Goal: Transaction & Acquisition: Purchase product/service

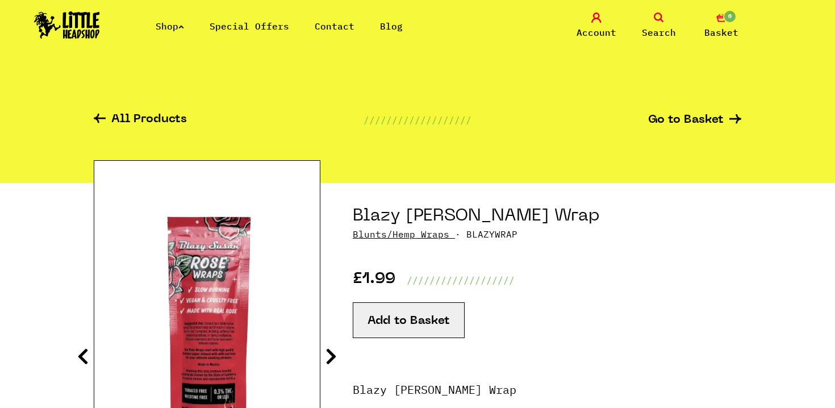
click at [129, 119] on link "All Products" at bounding box center [140, 120] width 93 height 13
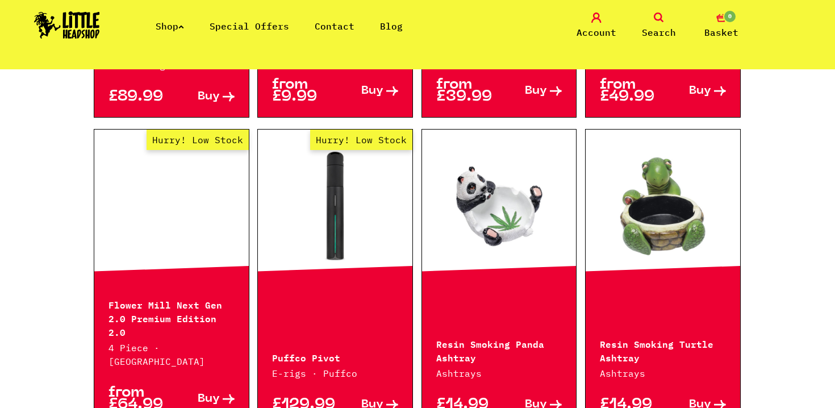
scroll to position [1168, 0]
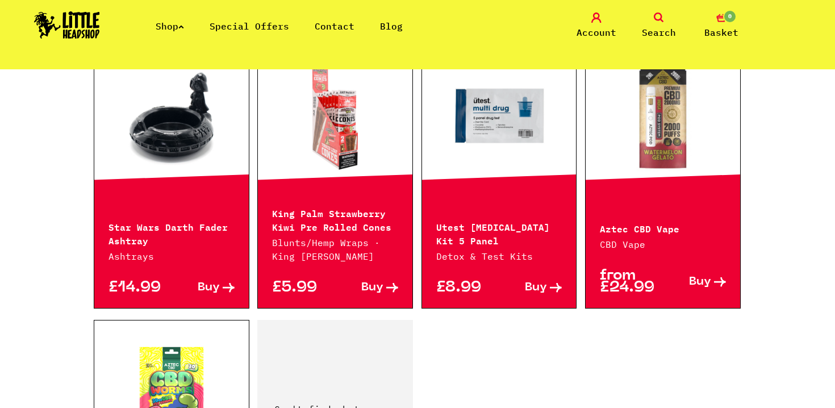
click at [326, 263] on div "£5.99 Buy" at bounding box center [335, 285] width 154 height 45
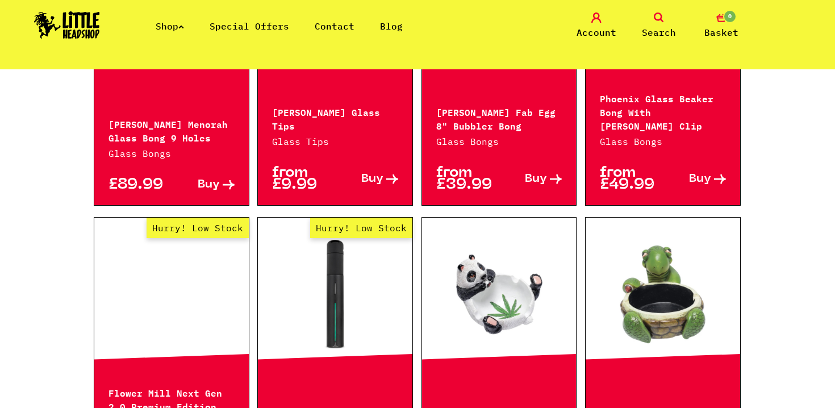
scroll to position [1078, 0]
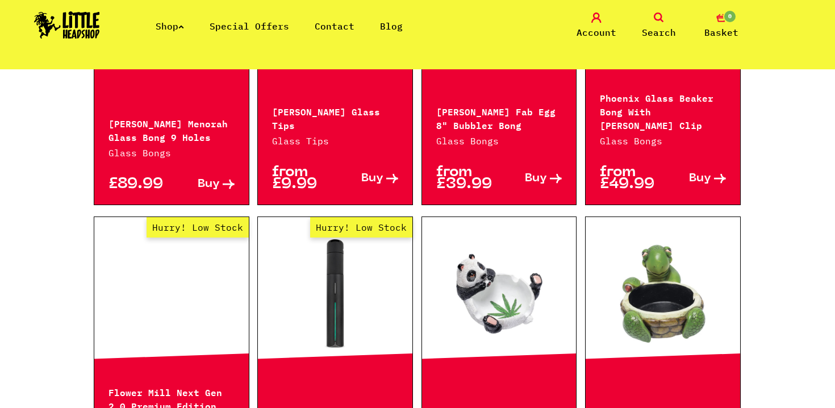
click at [316, 279] on link "Hurry! Low Stock" at bounding box center [335, 294] width 154 height 114
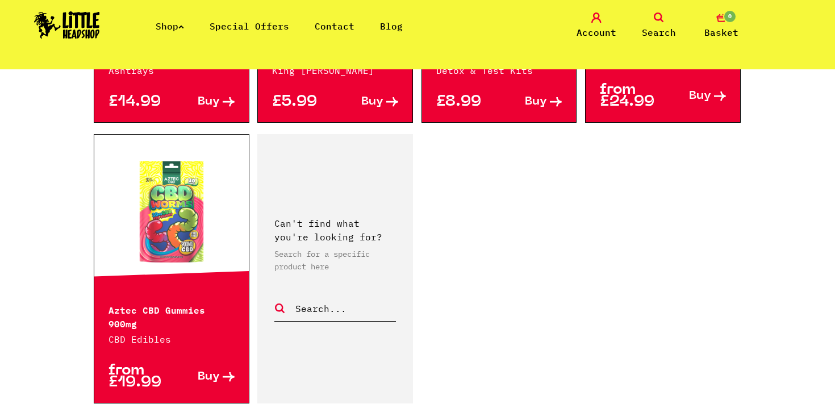
scroll to position [1749, 0]
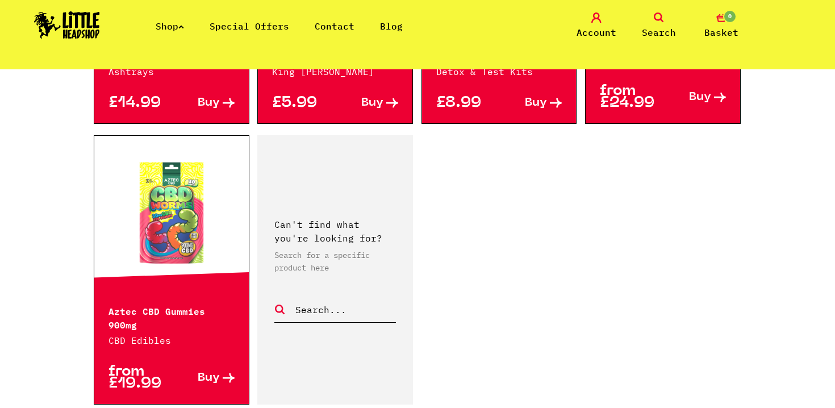
click at [181, 19] on li "Shop" at bounding box center [170, 26] width 28 height 14
click at [188, 28] on ul "Shop Special Offers Contact Blog" at bounding box center [292, 26] width 273 height 14
click at [177, 23] on link "Shop" at bounding box center [170, 25] width 28 height 11
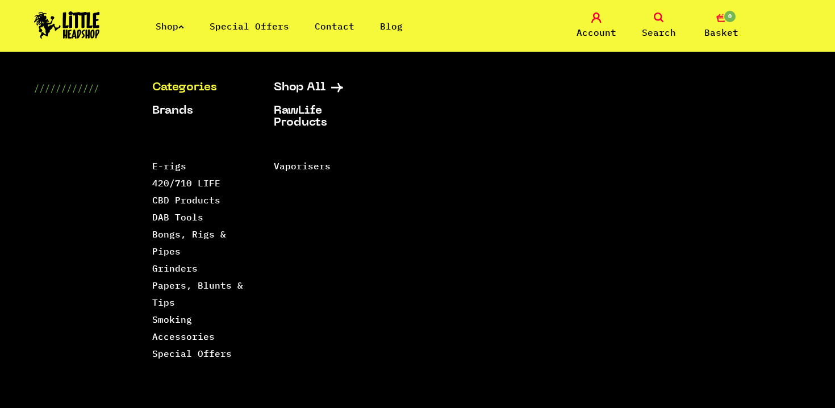
scroll to position [1760, 0]
click at [209, 282] on link "Papers, Blunts & Tips" at bounding box center [197, 293] width 91 height 28
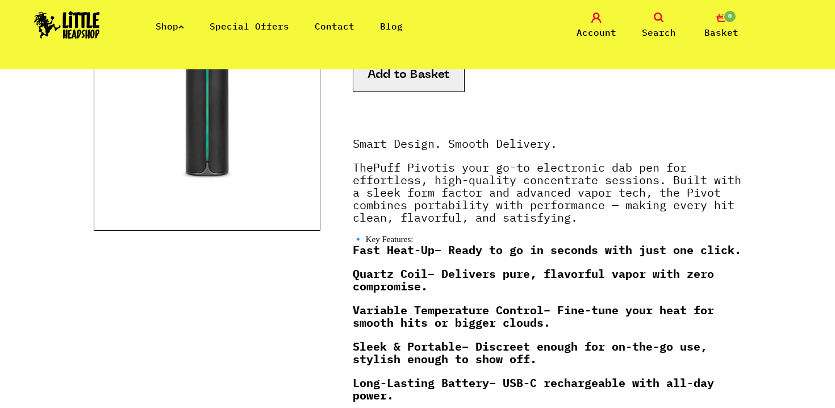
scroll to position [112, 0]
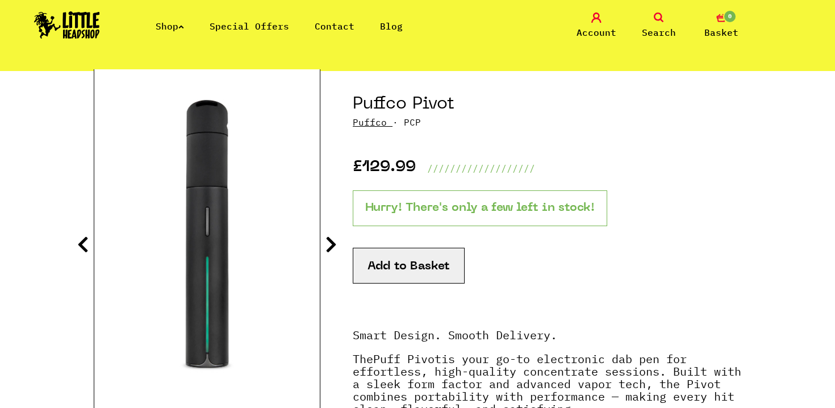
click at [331, 232] on section "Puffco Pivot Puffco · PCP £129.99 /////////////////// Hurry! There's only a few…" at bounding box center [417, 416] width 647 height 691
click at [326, 248] on icon at bounding box center [330, 244] width 11 height 18
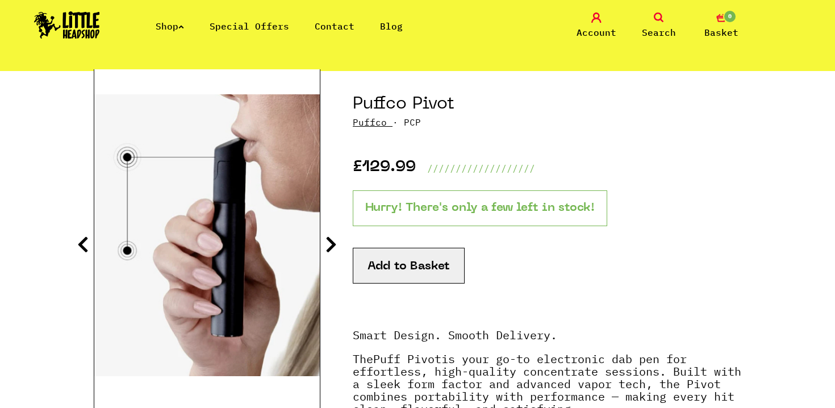
click at [326, 248] on icon at bounding box center [330, 244] width 11 height 18
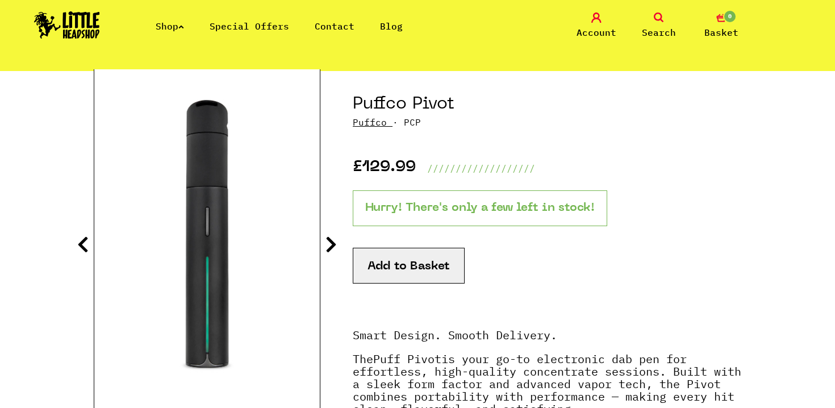
click at [326, 248] on icon at bounding box center [330, 244] width 11 height 18
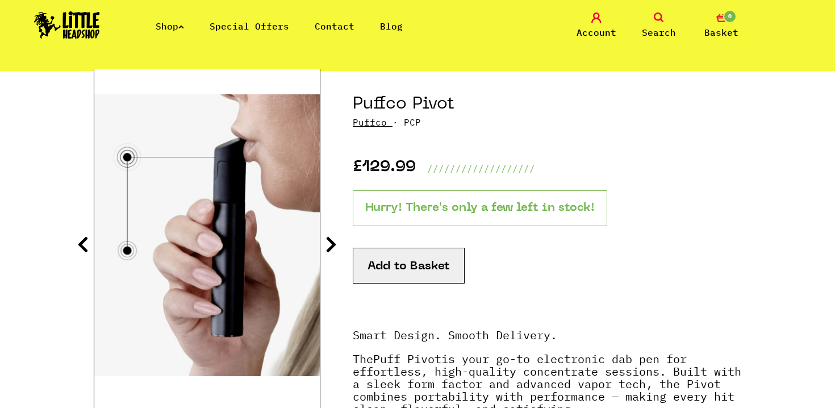
click at [326, 248] on icon at bounding box center [330, 244] width 11 height 18
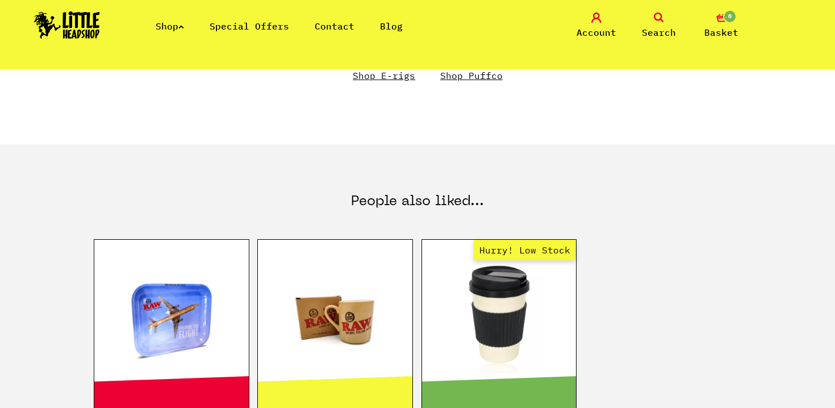
scroll to position [879, 0]
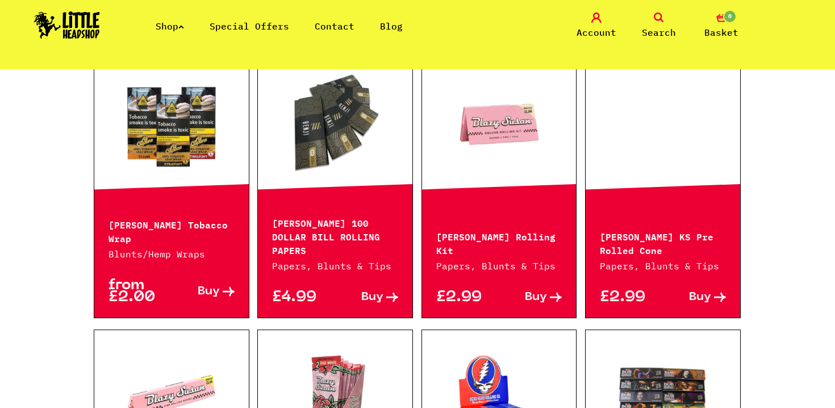
scroll to position [471, 0]
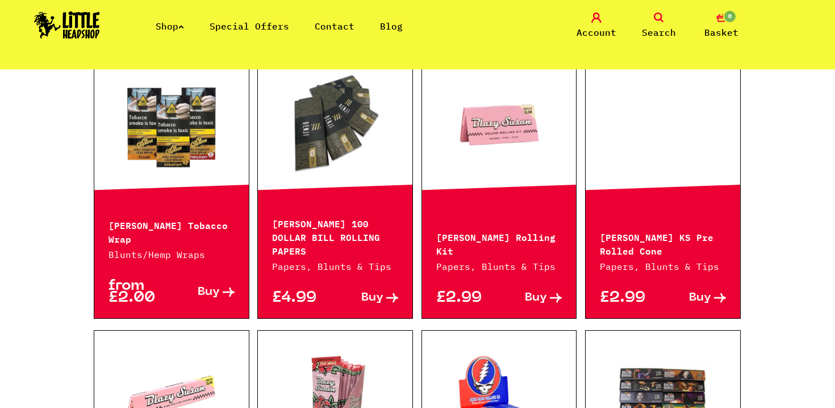
click at [343, 129] on link at bounding box center [335, 125] width 154 height 114
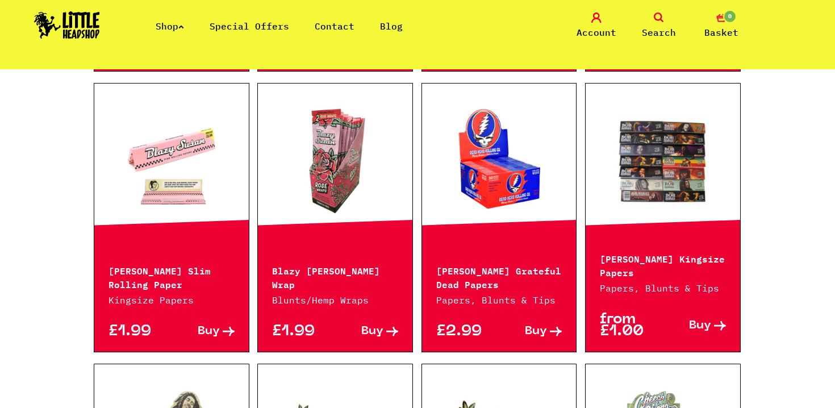
scroll to position [722, 0]
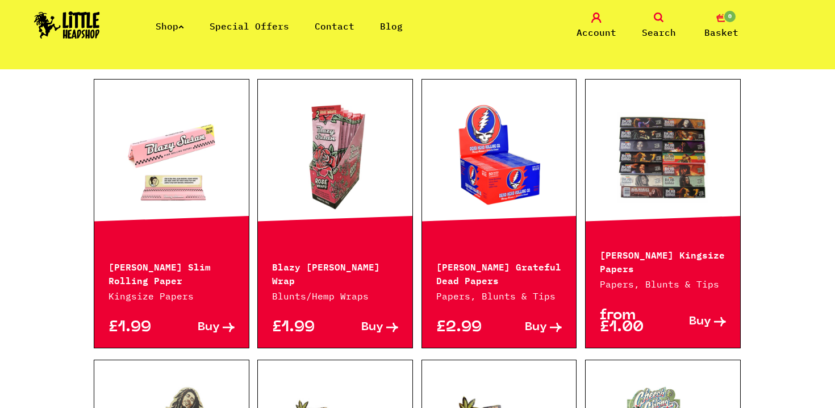
click at [340, 141] on link at bounding box center [335, 156] width 154 height 114
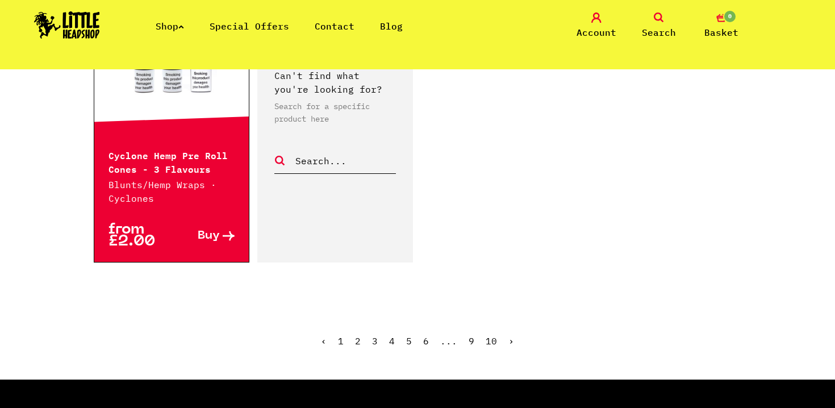
scroll to position [1975, 0]
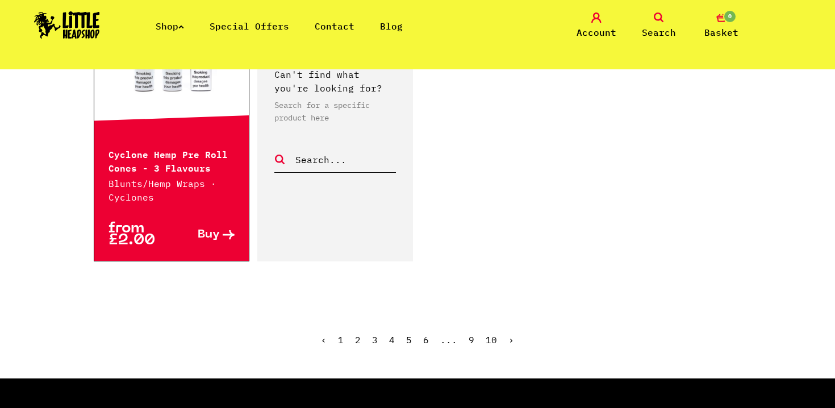
click at [358, 334] on link "2" at bounding box center [358, 339] width 6 height 11
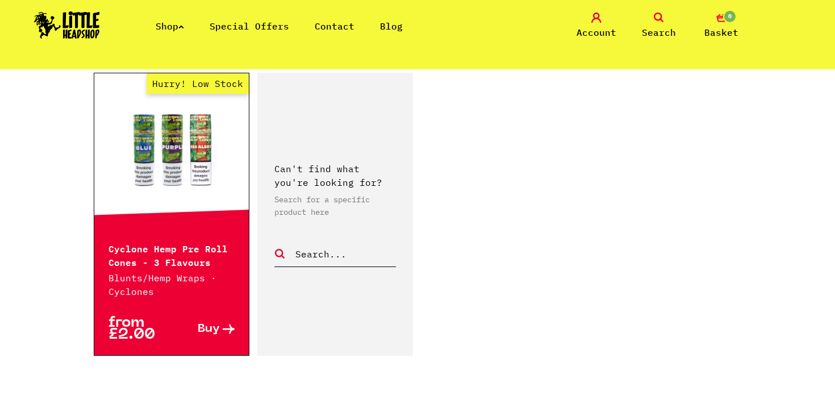
scroll to position [1883, 0]
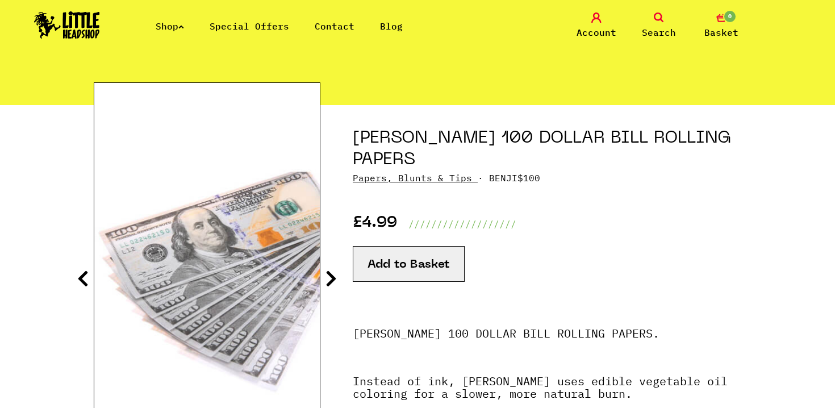
scroll to position [77, 0]
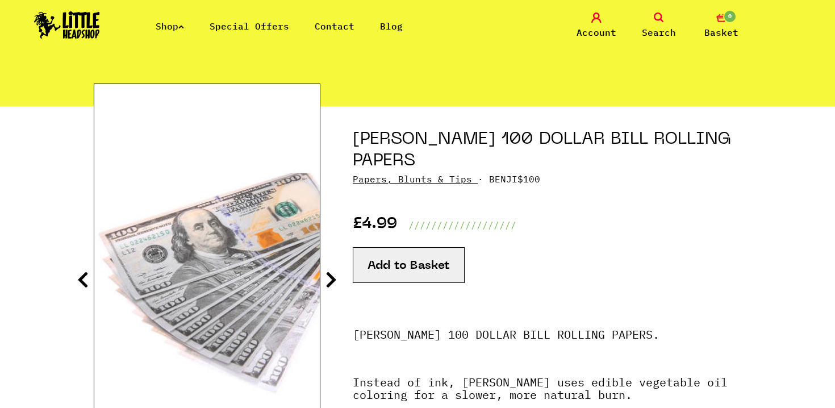
click at [326, 275] on icon at bounding box center [330, 279] width 11 height 18
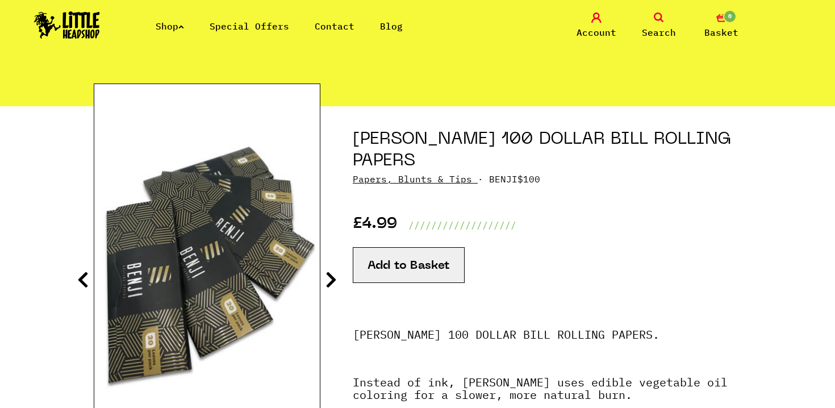
click at [326, 275] on icon at bounding box center [330, 279] width 11 height 18
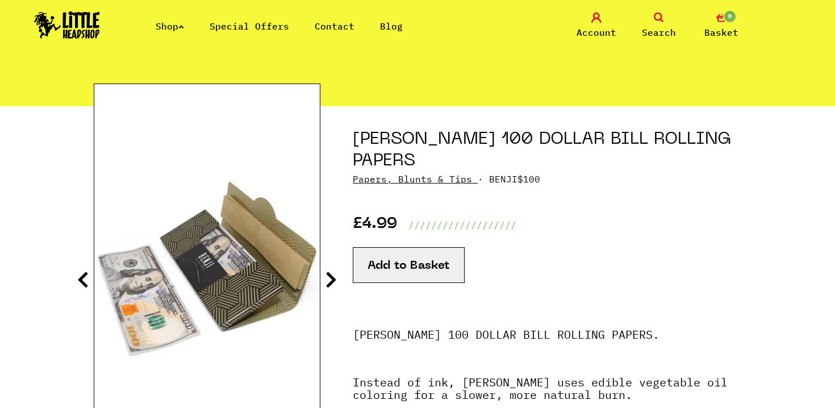
scroll to position [78, 0]
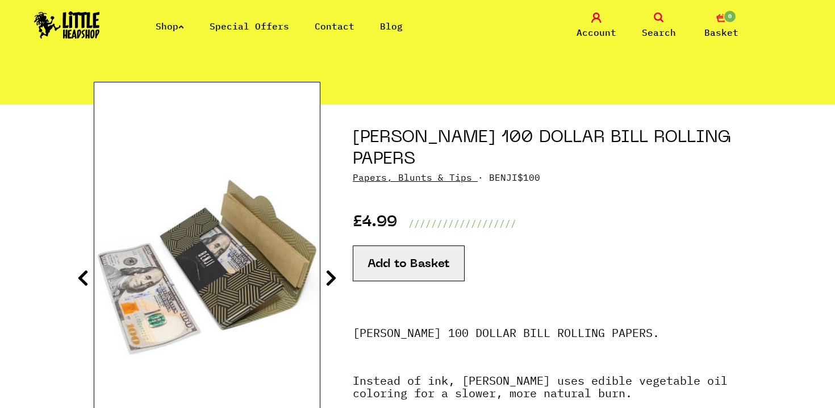
click at [327, 272] on icon at bounding box center [330, 278] width 11 height 18
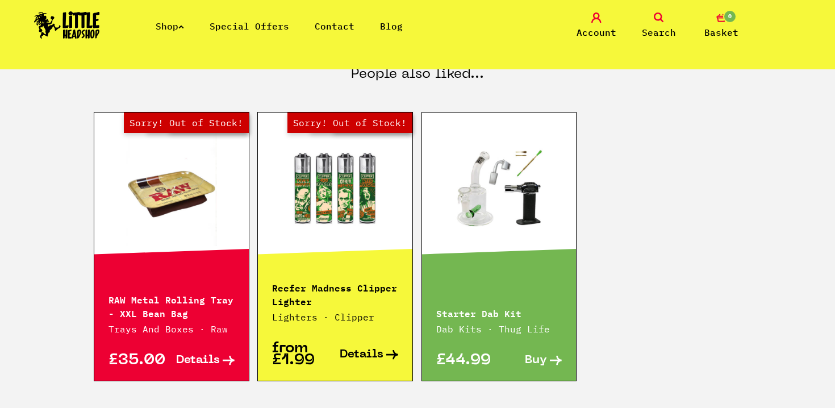
scroll to position [774, 0]
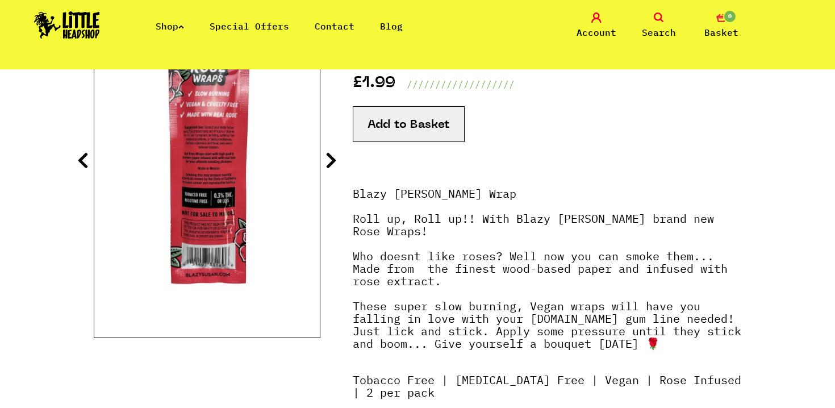
scroll to position [215, 0]
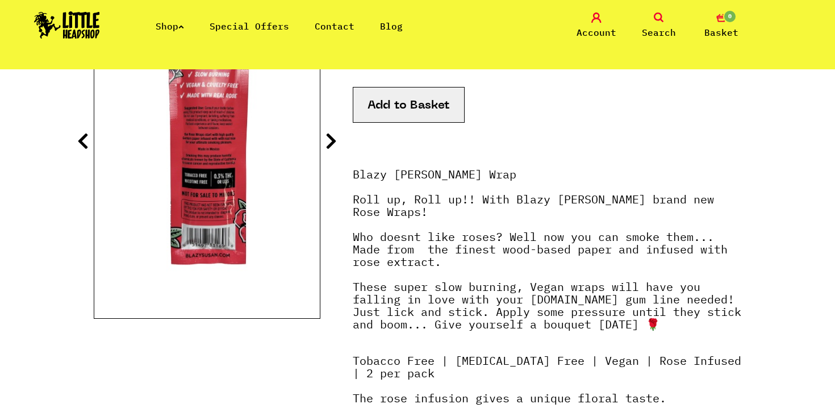
click at [334, 137] on icon at bounding box center [330, 141] width 11 height 18
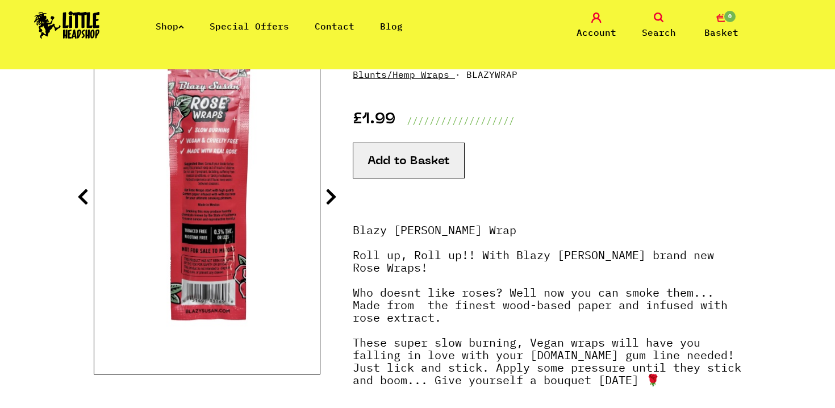
scroll to position [0, 0]
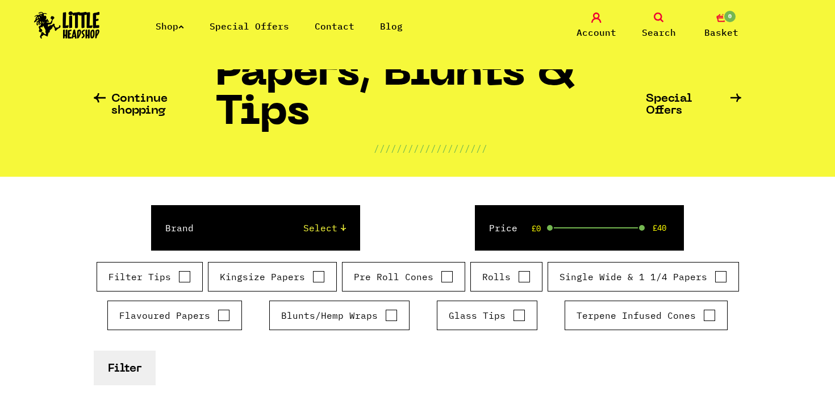
scroll to position [51, 0]
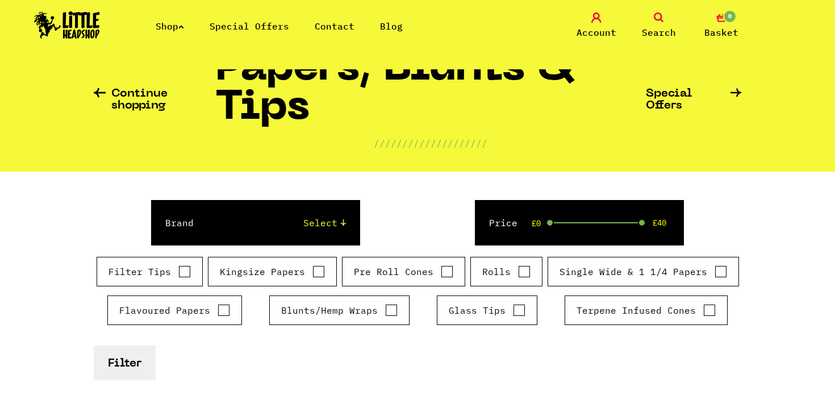
click at [390, 310] on input "Blunts/Hemp Wraps" at bounding box center [391, 309] width 12 height 11
checkbox input "true"
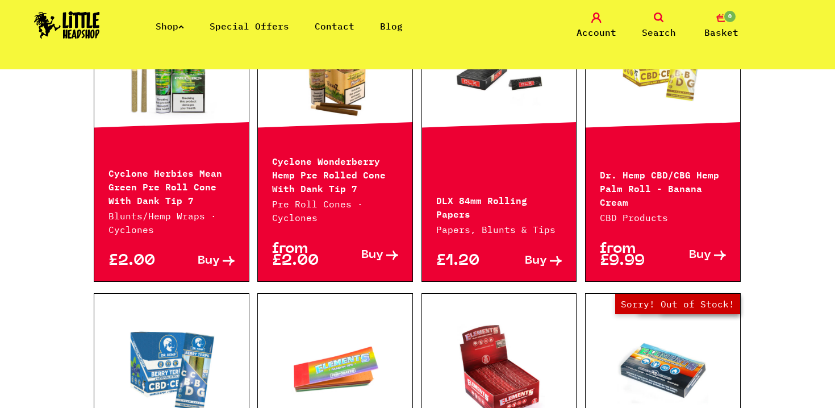
scroll to position [479, 0]
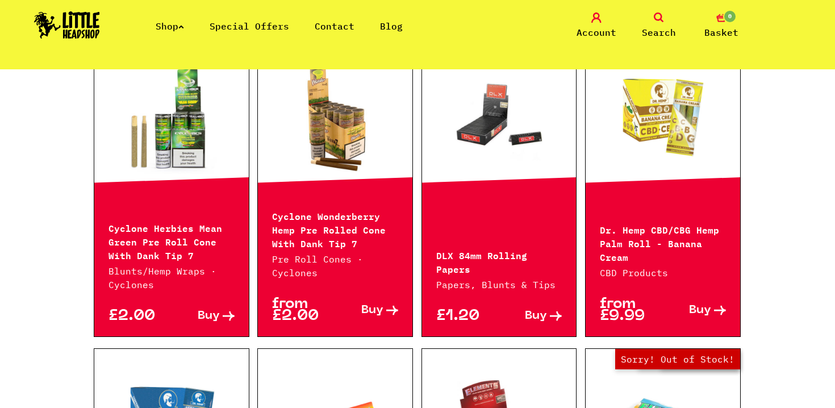
click at [192, 127] on link at bounding box center [171, 118] width 154 height 114
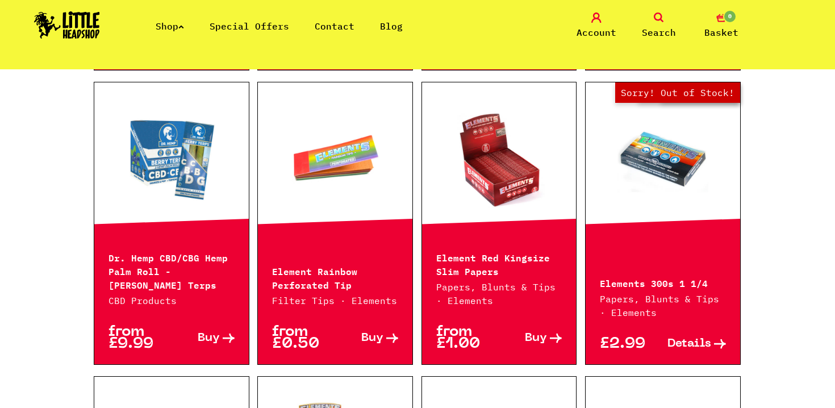
scroll to position [747, 0]
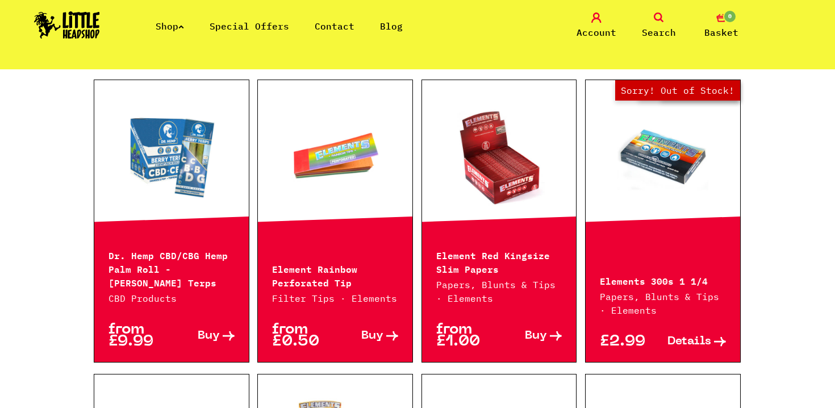
click at [163, 157] on link at bounding box center [171, 157] width 154 height 114
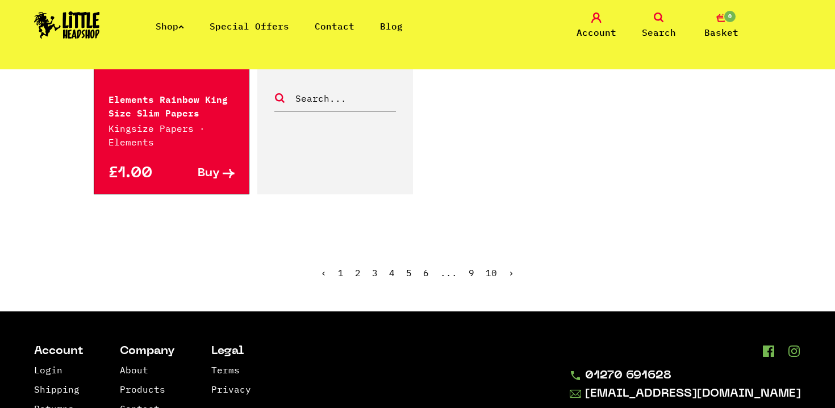
scroll to position [2147, 0]
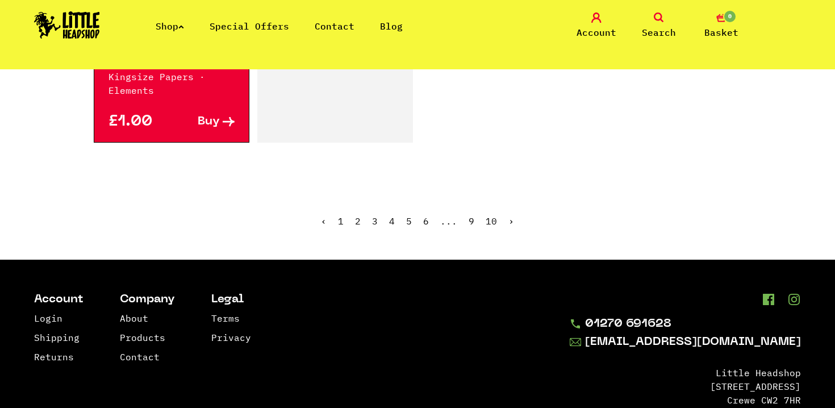
click at [358, 215] on span "2" at bounding box center [358, 220] width 6 height 11
click at [511, 215] on link "›" at bounding box center [511, 220] width 6 height 11
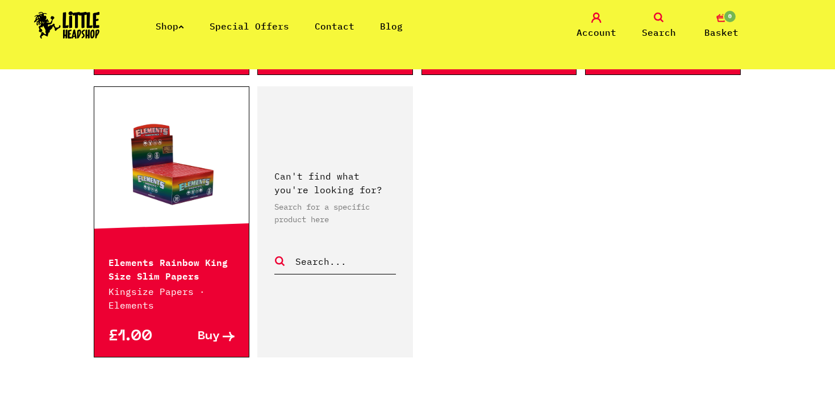
scroll to position [1912, 0]
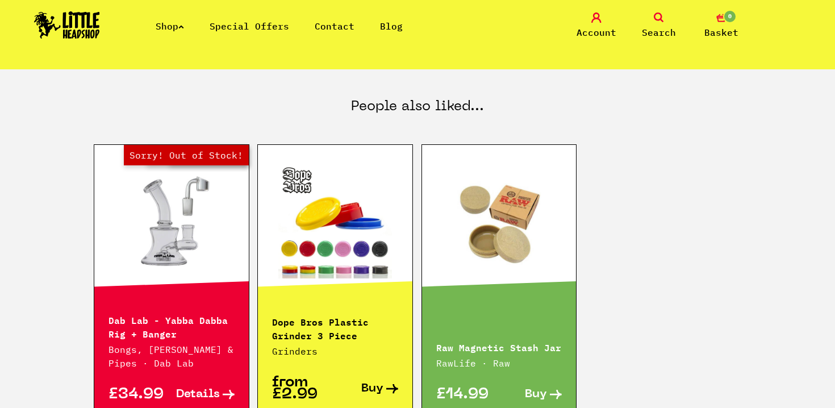
scroll to position [574, 0]
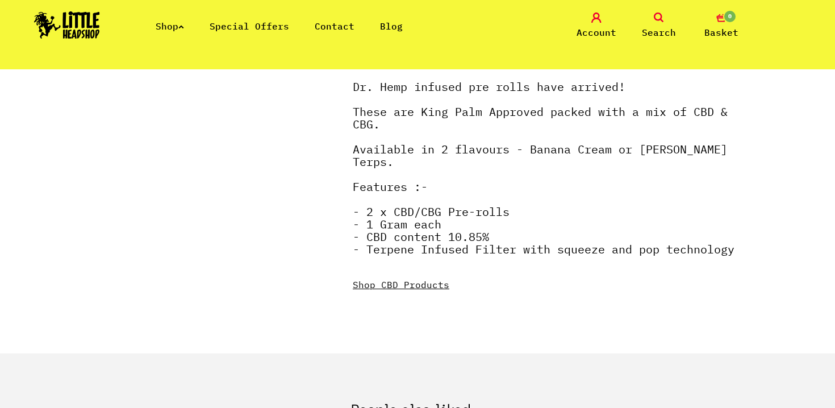
scroll to position [435, 0]
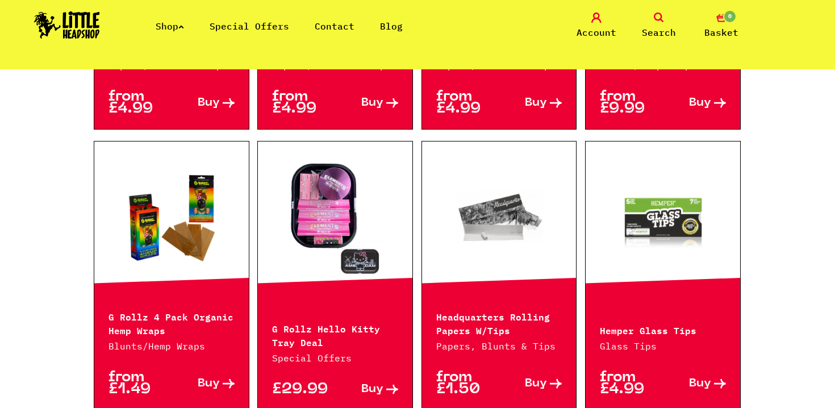
scroll to position [1260, 0]
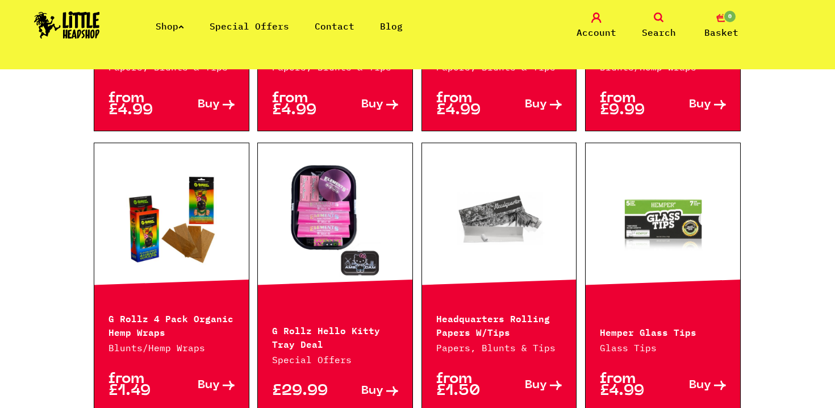
click at [209, 220] on link at bounding box center [171, 220] width 154 height 114
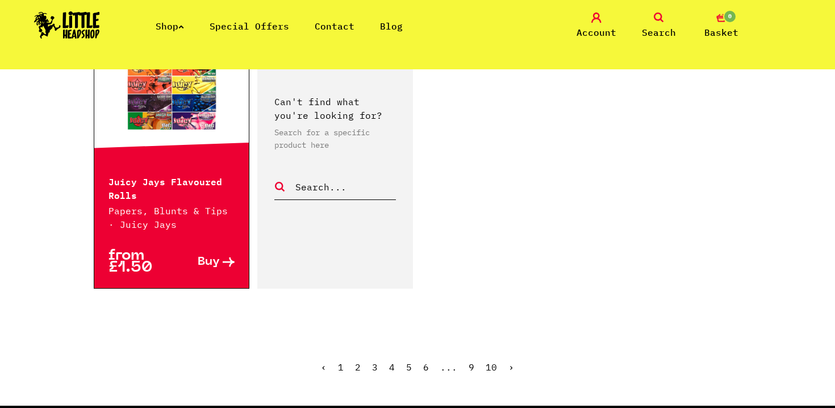
scroll to position [1960, 0]
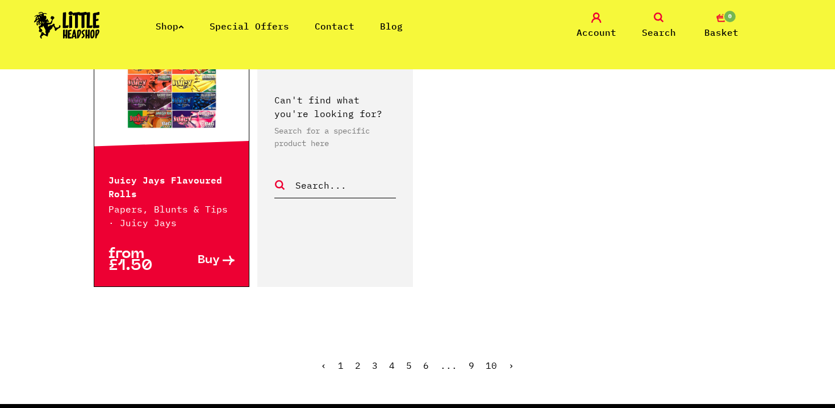
click at [508, 359] on link "›" at bounding box center [511, 364] width 6 height 11
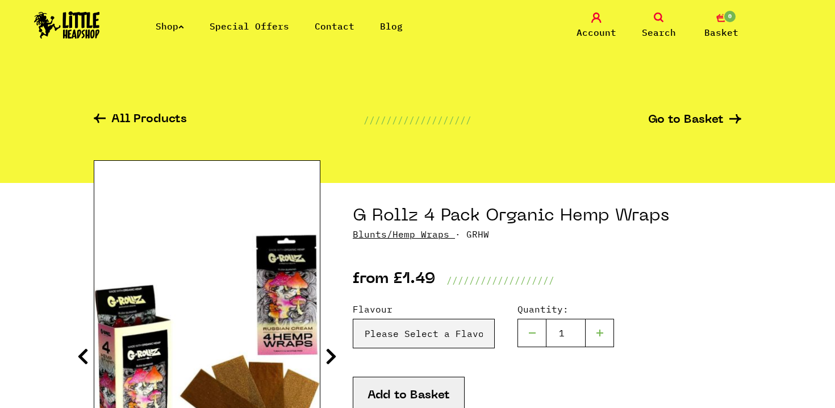
scroll to position [144, 0]
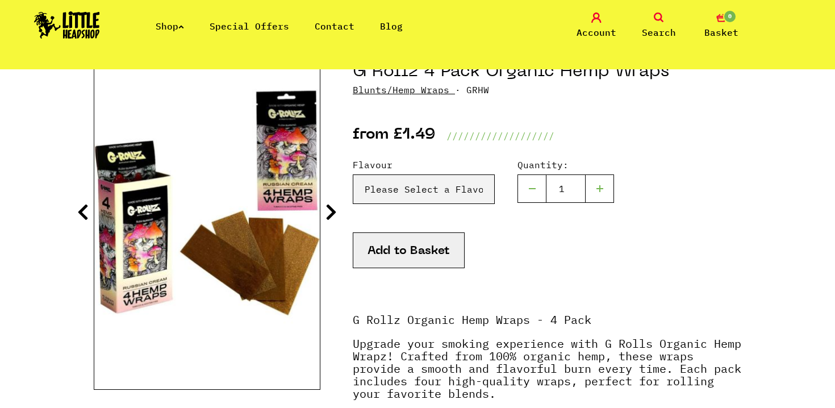
click at [328, 215] on icon at bounding box center [330, 212] width 11 height 18
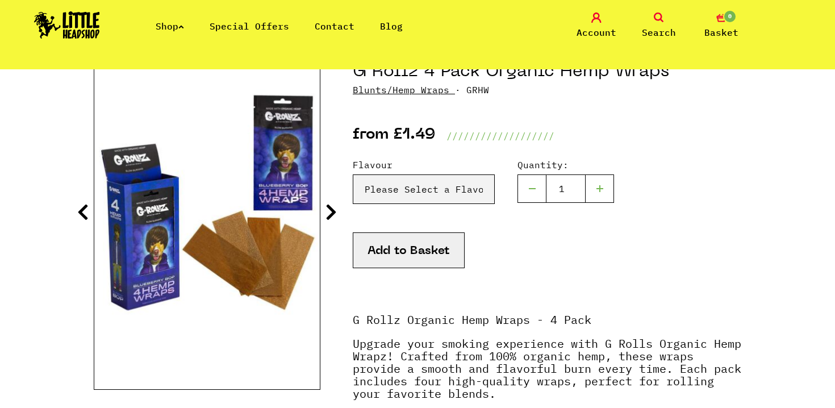
click at [328, 215] on icon at bounding box center [330, 212] width 11 height 18
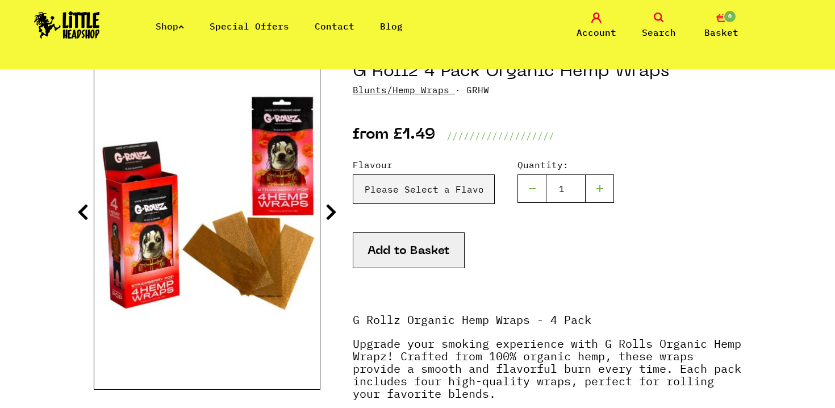
click at [328, 215] on icon at bounding box center [330, 212] width 11 height 18
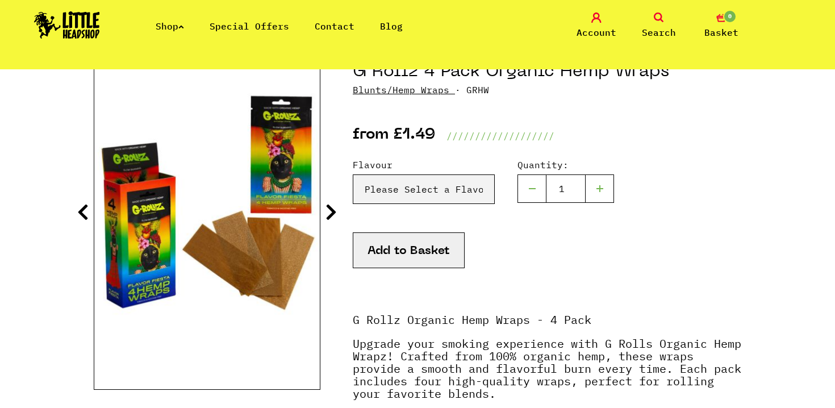
click at [328, 215] on icon at bounding box center [330, 212] width 11 height 18
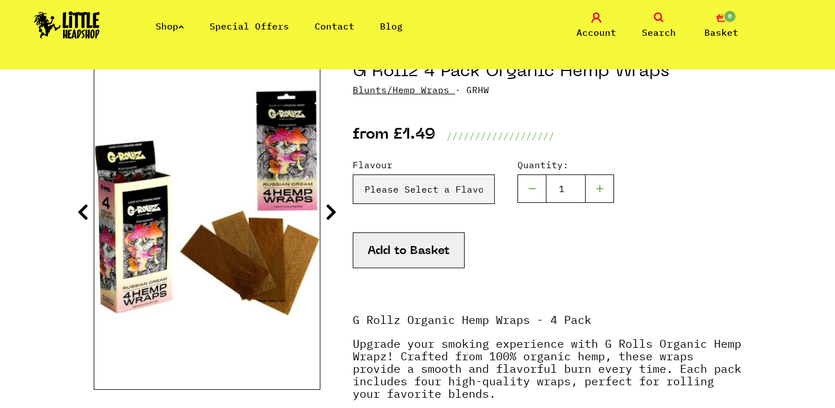
click at [328, 215] on icon at bounding box center [330, 212] width 11 height 18
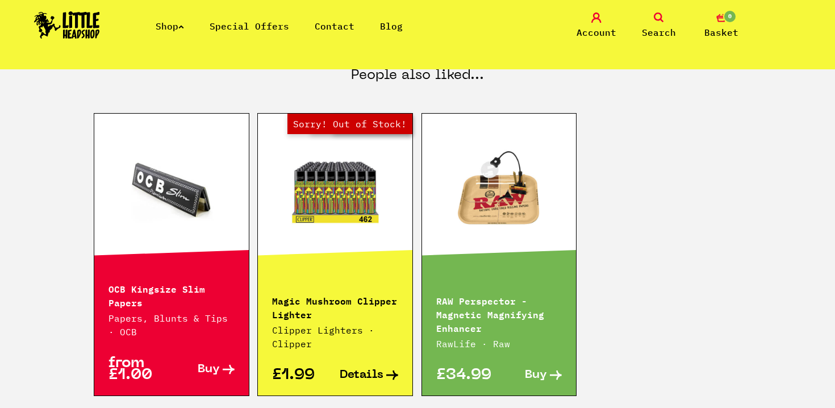
scroll to position [834, 0]
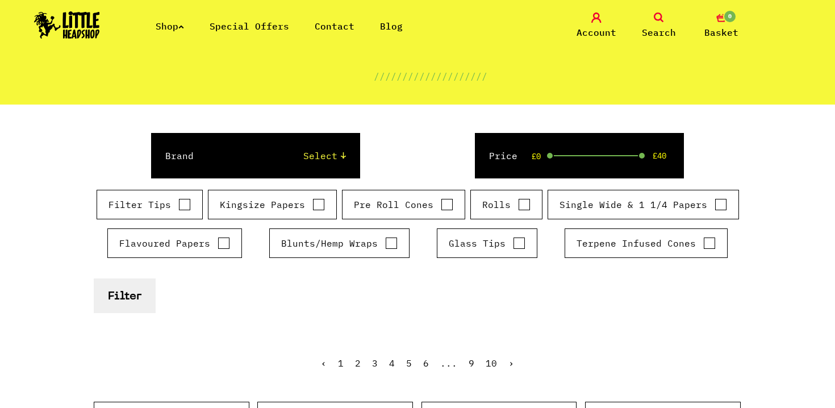
scroll to position [171, 0]
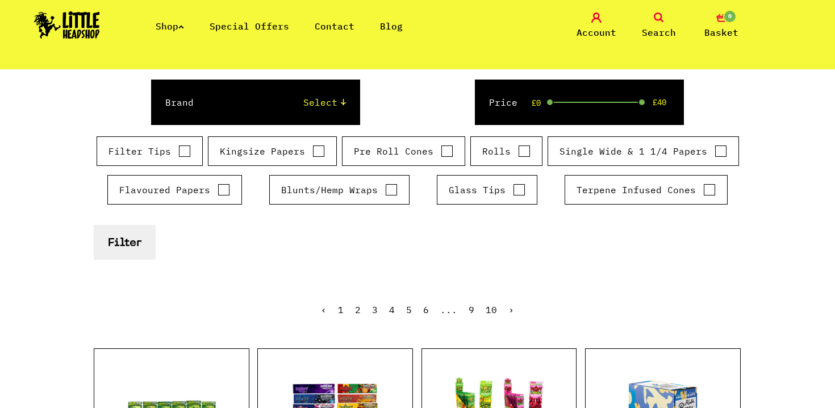
click at [393, 191] on input "Blunts/Hemp Wraps" at bounding box center [391, 189] width 12 height 11
checkbox input "true"
click at [136, 242] on button "Filter" at bounding box center [125, 242] width 62 height 35
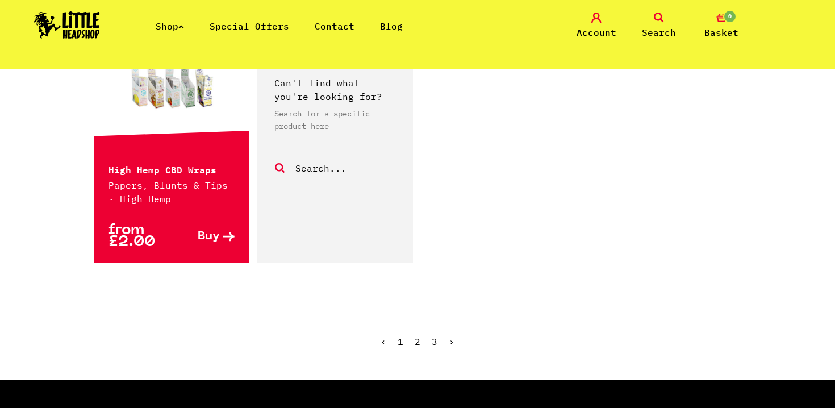
scroll to position [2043, 0]
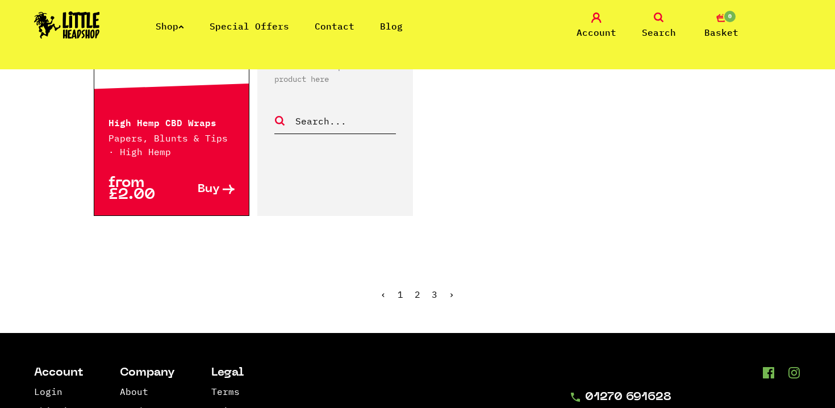
click at [416, 288] on link "2" at bounding box center [417, 293] width 6 height 11
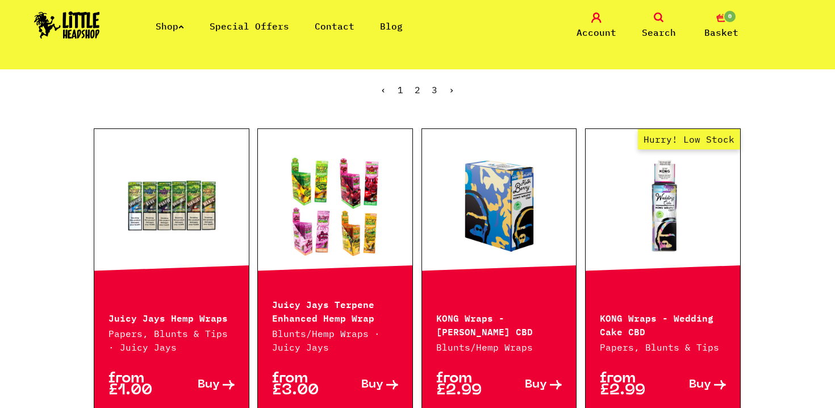
scroll to position [398, 0]
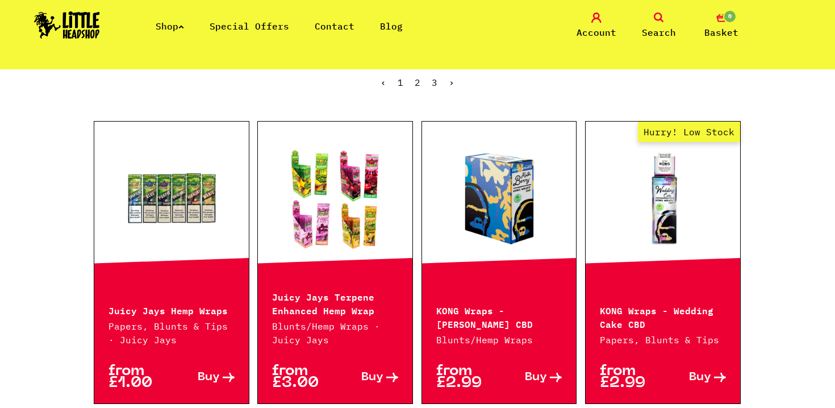
click at [491, 209] on link at bounding box center [499, 198] width 154 height 114
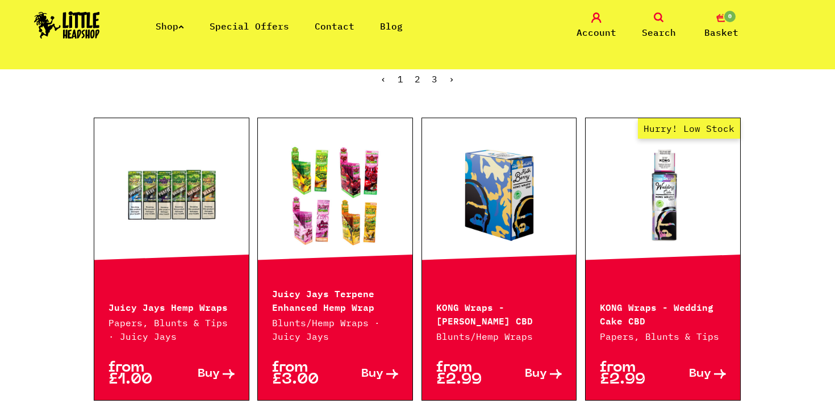
click at [677, 216] on link "Hurry! Low Stock" at bounding box center [662, 195] width 154 height 114
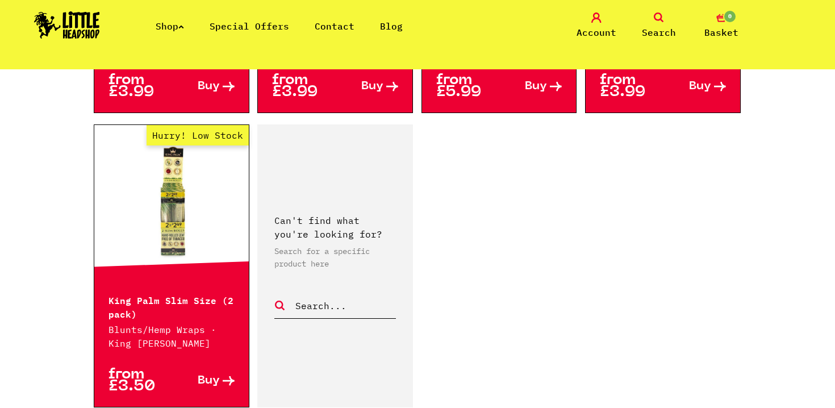
scroll to position [1894, 0]
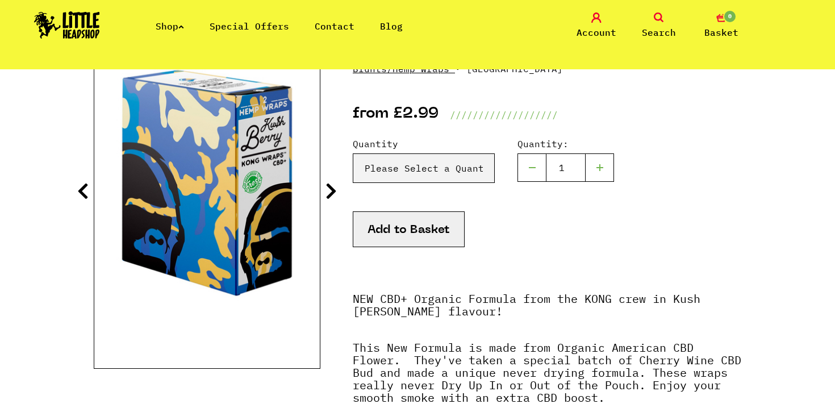
scroll to position [154, 0]
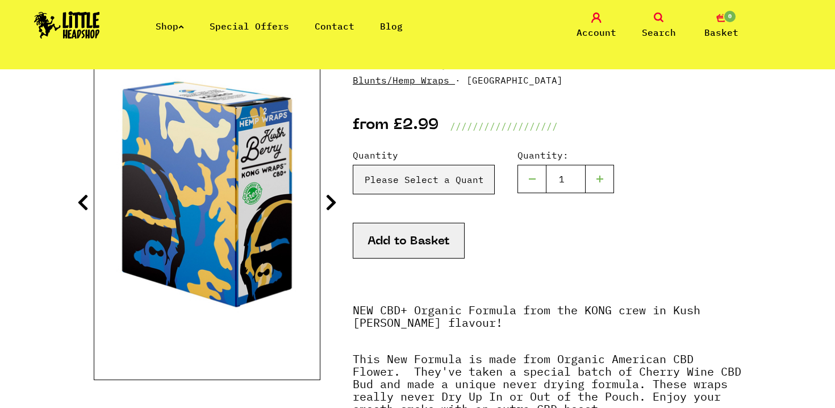
click at [330, 201] on icon at bounding box center [330, 202] width 11 height 18
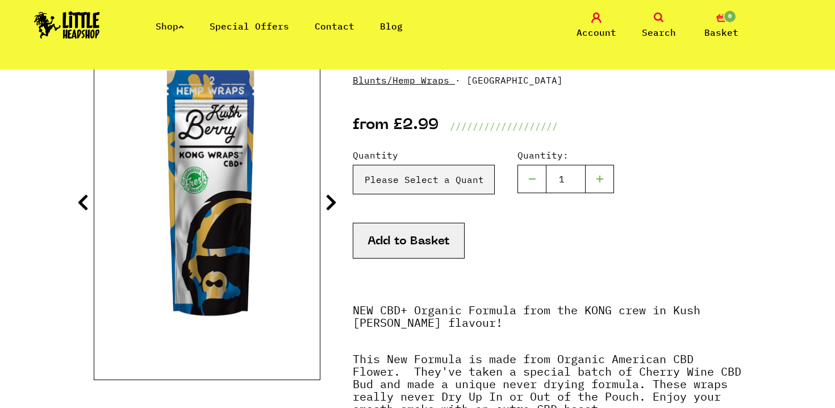
click at [330, 201] on icon at bounding box center [330, 202] width 11 height 18
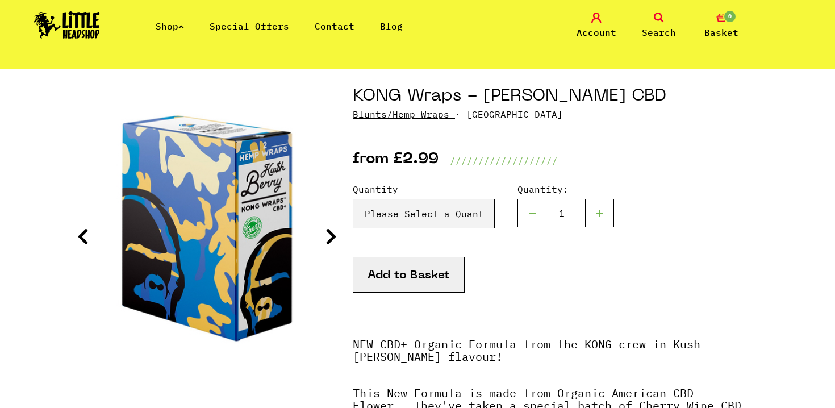
scroll to position [123, 0]
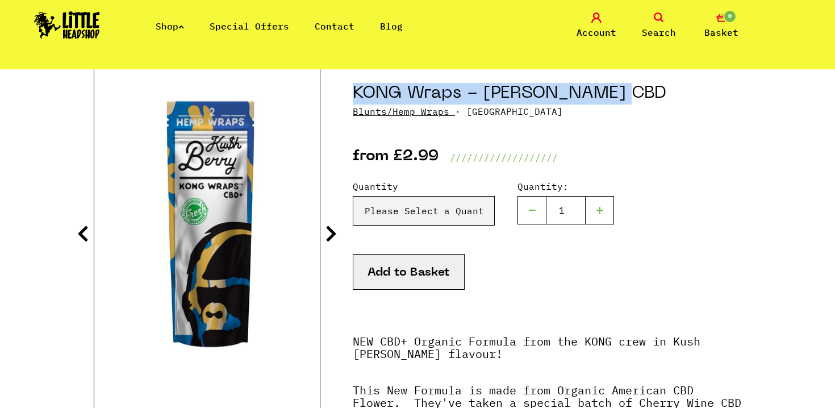
drag, startPoint x: 353, startPoint y: 89, endPoint x: 626, endPoint y: 99, distance: 273.3
click at [626, 99] on h1 "KONG Wraps - [PERSON_NAME] CBD" at bounding box center [547, 94] width 388 height 22
copy h1 "KONG Wraps - [PERSON_NAME] CBD"
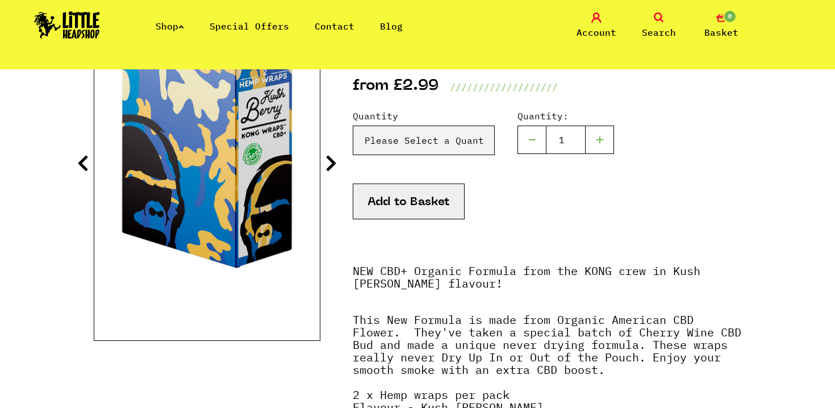
scroll to position [194, 0]
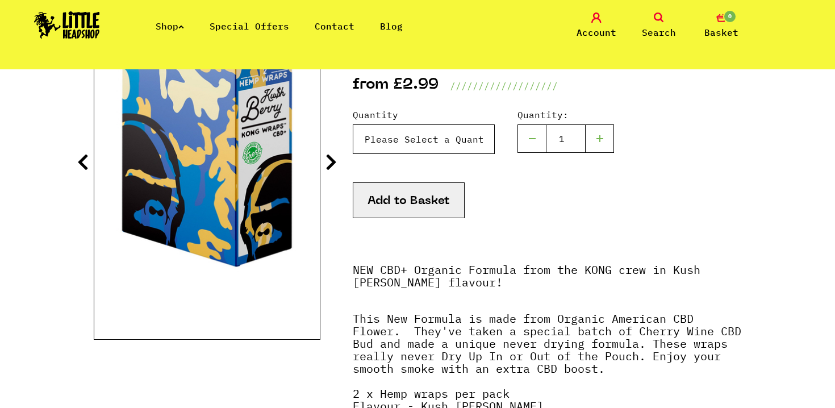
click at [432, 148] on select "Please Select a Quantity X 1 - £2.99 X 2 - £4.99" at bounding box center [424, 139] width 142 height 30
select select "1102"
click at [353, 124] on select "Please Select a Quantity X 1 - £2.99 X 2 - £4.99" at bounding box center [424, 139] width 142 height 30
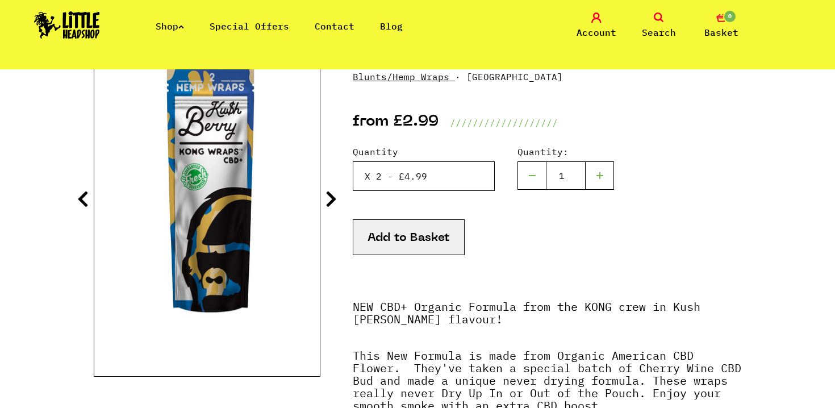
scroll to position [218, 0]
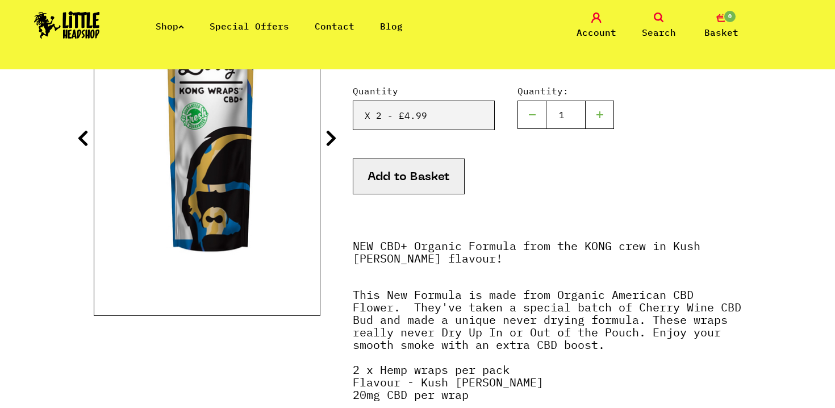
click at [329, 135] on icon at bounding box center [330, 138] width 11 height 18
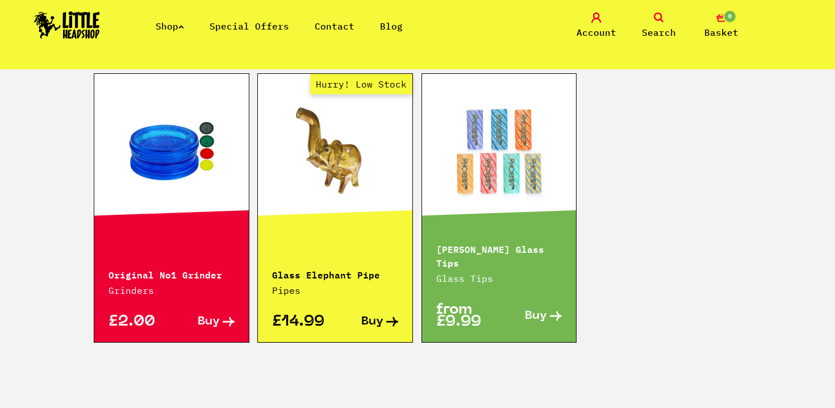
scroll to position [739, 0]
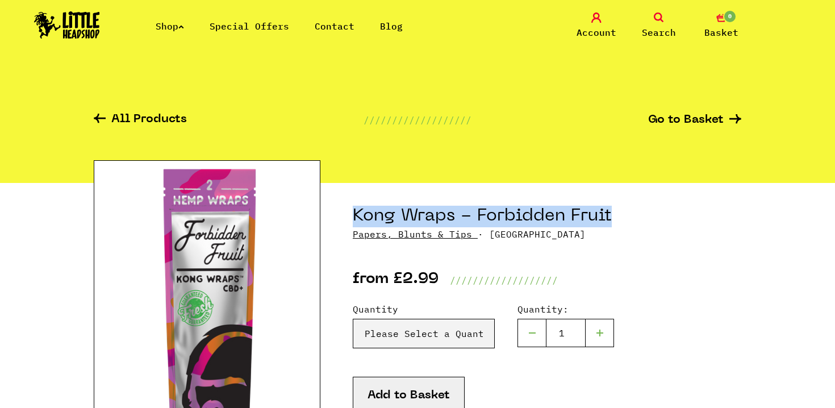
drag, startPoint x: 631, startPoint y: 220, endPoint x: 349, endPoint y: 211, distance: 282.3
copy h1 "Kong Wraps - Forbidden Fruit"
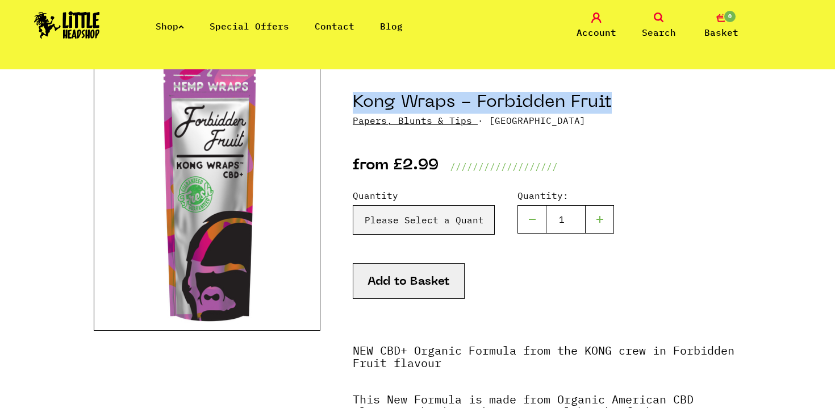
scroll to position [111, 0]
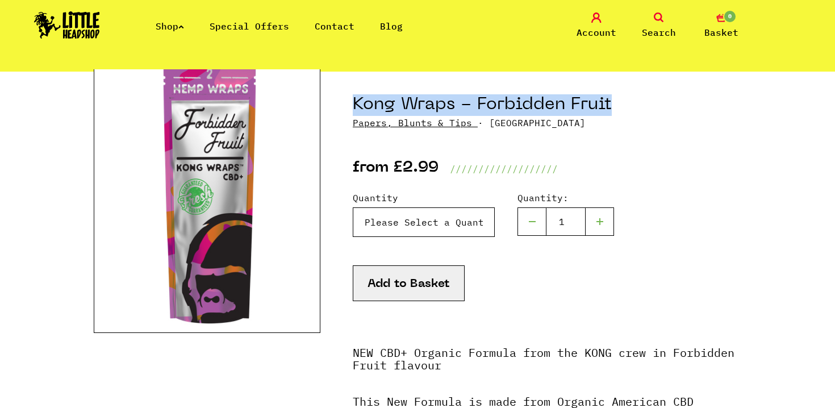
click at [464, 226] on select "Please Select a Quantity X 1 - £2.99 X 2 - £4.99 Box (25packs) - £50.00" at bounding box center [424, 222] width 142 height 30
select select "1237"
click at [353, 207] on select "Please Select a Quantity X 1 - £2.99 X 2 - £4.99 Box (25packs) - £50.00" at bounding box center [424, 222] width 142 height 30
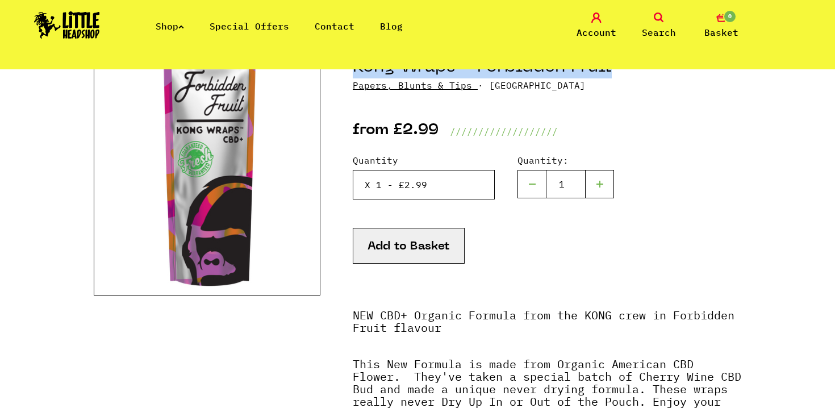
scroll to position [0, 0]
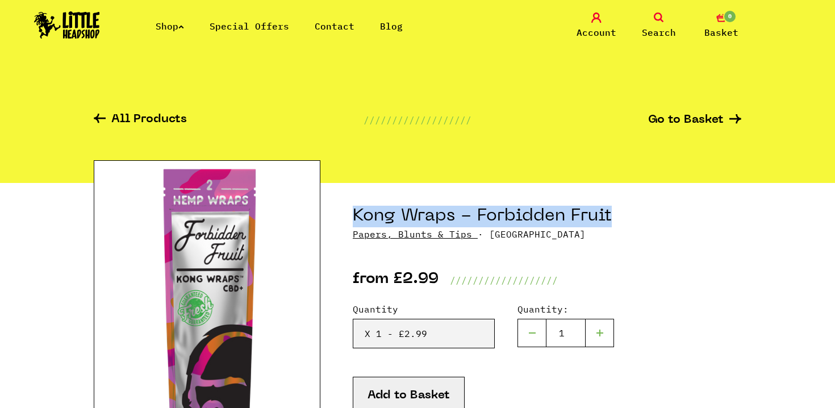
drag, startPoint x: 517, startPoint y: 233, endPoint x: 483, endPoint y: 234, distance: 34.1
click at [483, 234] on p "Papers, Blunts & Tips · KONGFF" at bounding box center [547, 234] width 388 height 14
copy p "KONGFF"
click at [664, 33] on span "Search" at bounding box center [659, 33] width 34 height 14
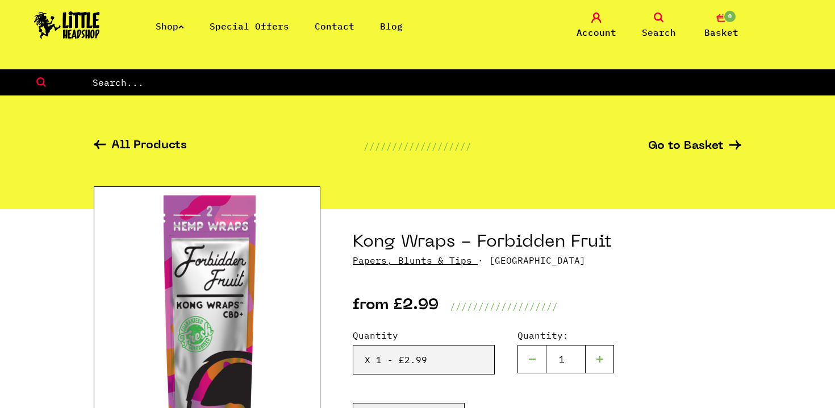
click at [378, 78] on input "text" at bounding box center [463, 82] width 744 height 15
paste input "KONGFF"
type input "KONGFF"
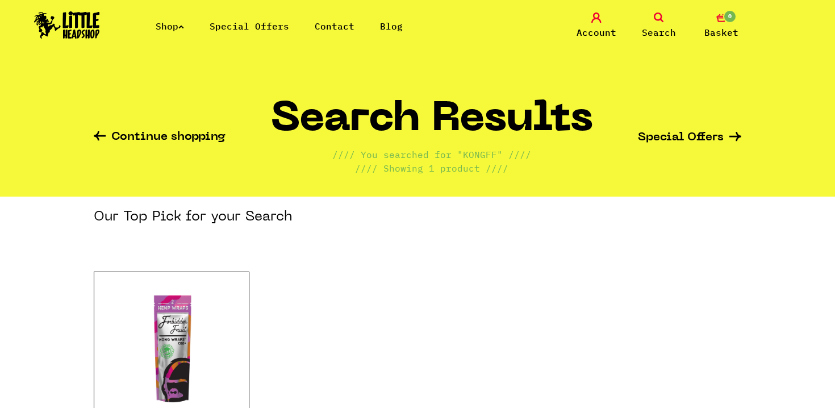
click at [248, 22] on link "Special Offers" at bounding box center [248, 25] width 79 height 11
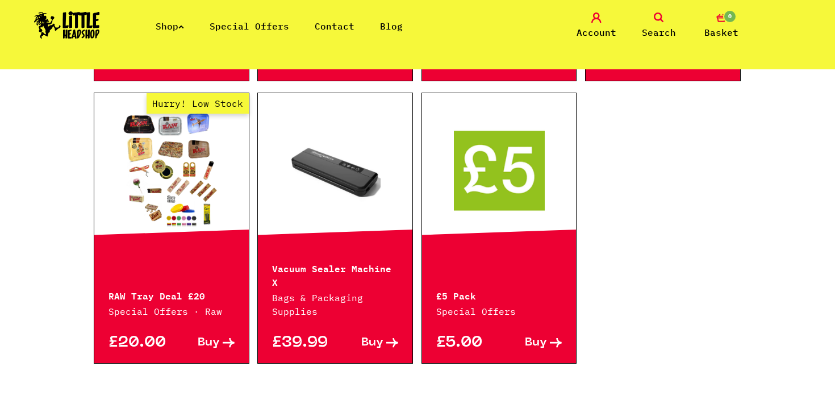
scroll to position [736, 0]
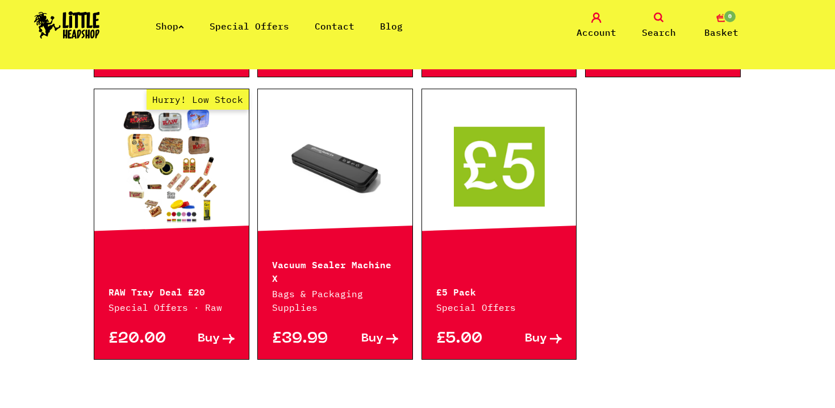
click at [511, 202] on link at bounding box center [499, 166] width 154 height 114
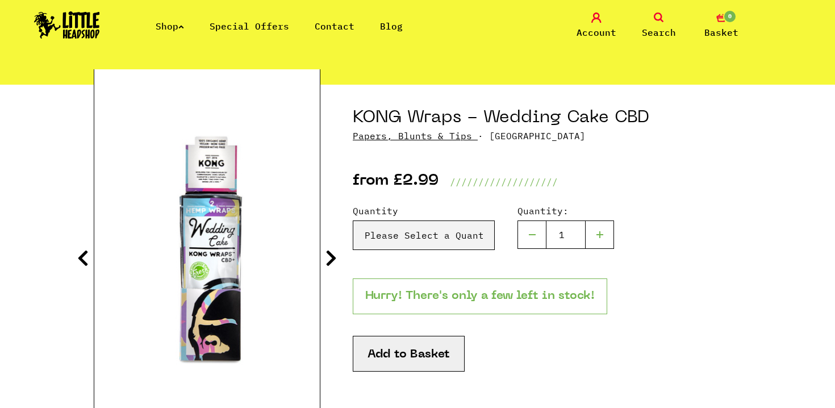
scroll to position [100, 0]
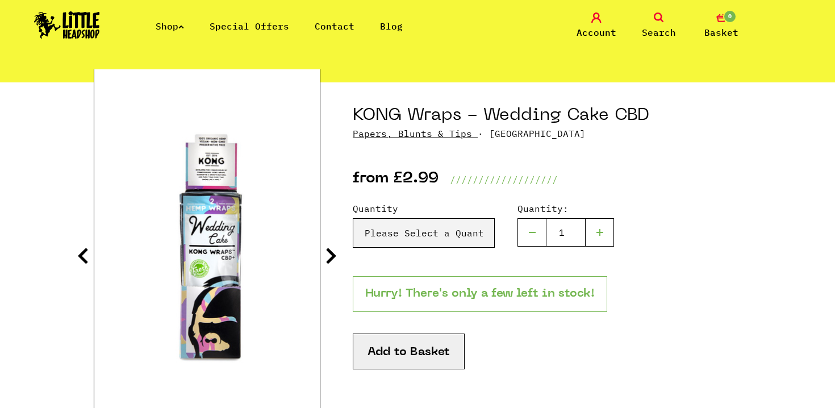
click at [330, 259] on icon at bounding box center [330, 255] width 11 height 18
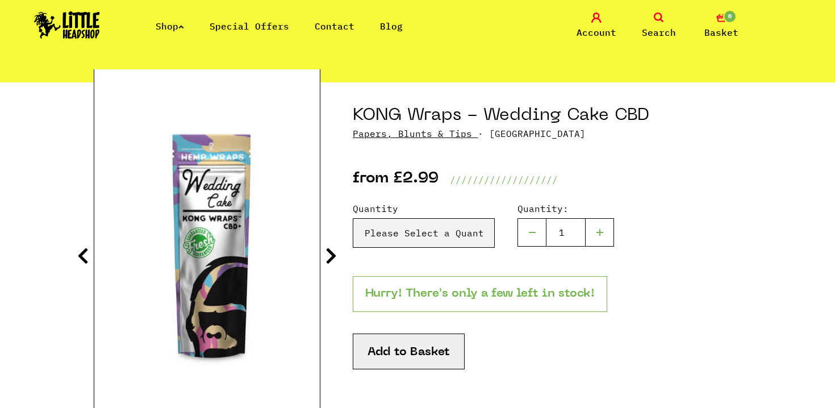
click at [330, 259] on icon at bounding box center [330, 255] width 11 height 18
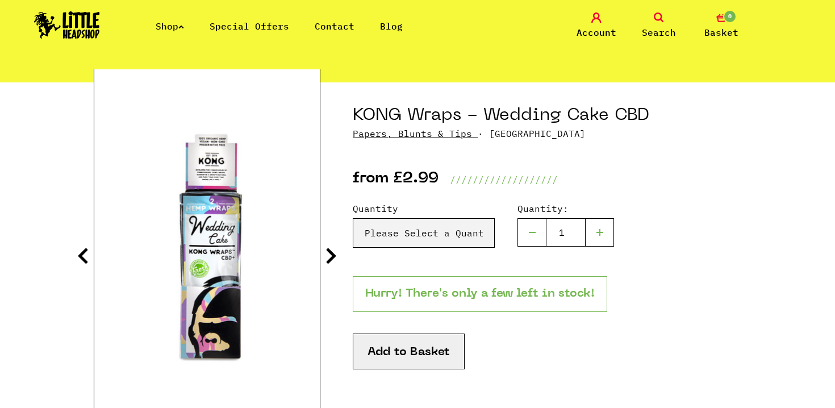
click at [330, 259] on icon at bounding box center [330, 255] width 11 height 18
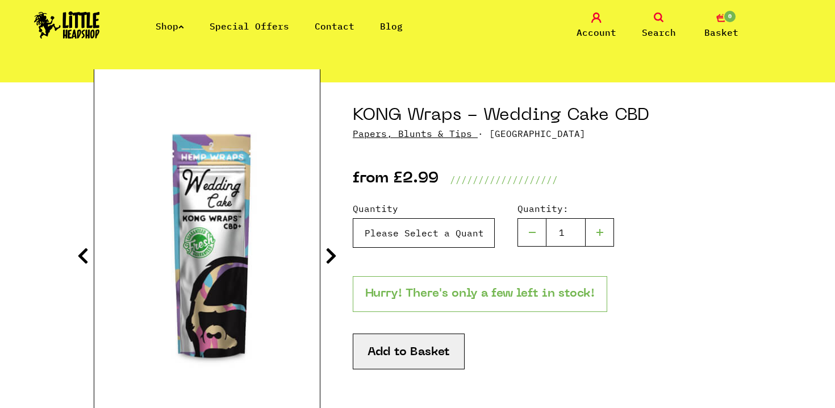
click at [413, 230] on select "Please Select a Quantity X 1 - £2.99 X 2 - £4.99" at bounding box center [424, 233] width 142 height 30
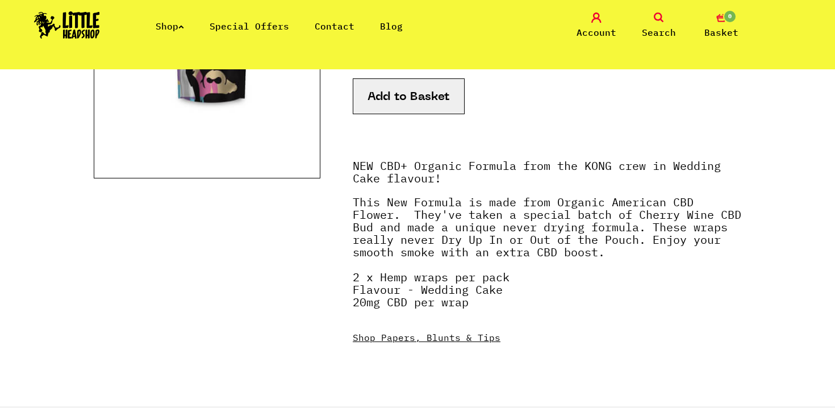
scroll to position [0, 0]
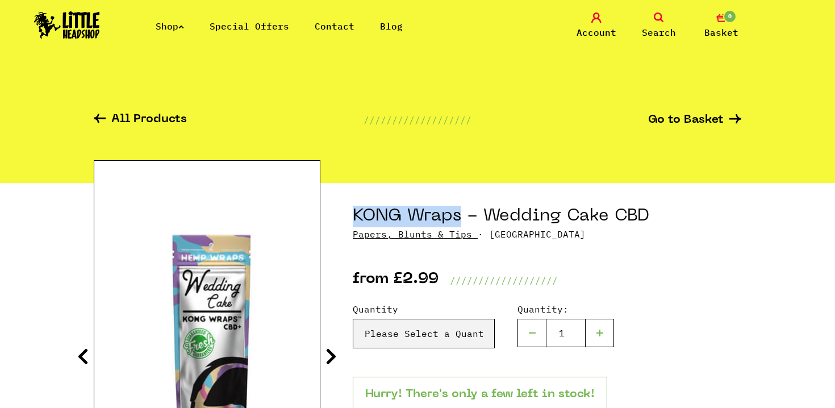
drag, startPoint x: 462, startPoint y: 217, endPoint x: 346, endPoint y: 215, distance: 115.3
copy h1 "KONG Wraps"
click at [664, 32] on span "Search" at bounding box center [659, 33] width 34 height 14
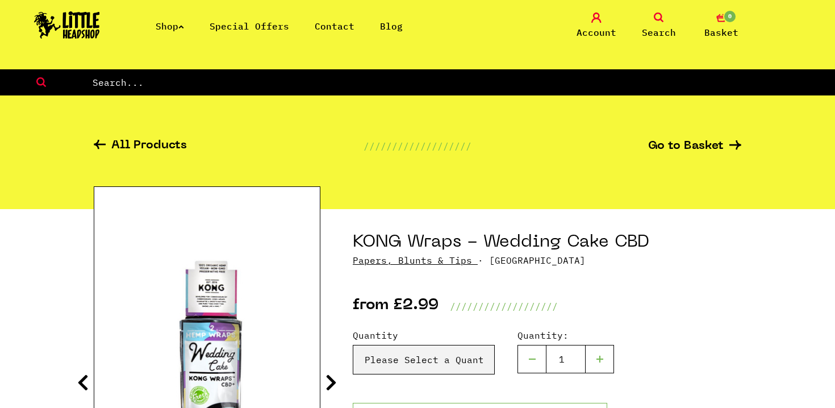
click at [579, 81] on input "text" at bounding box center [463, 82] width 744 height 15
paste input "KONG Wraps"
type input "KONG Wraps"
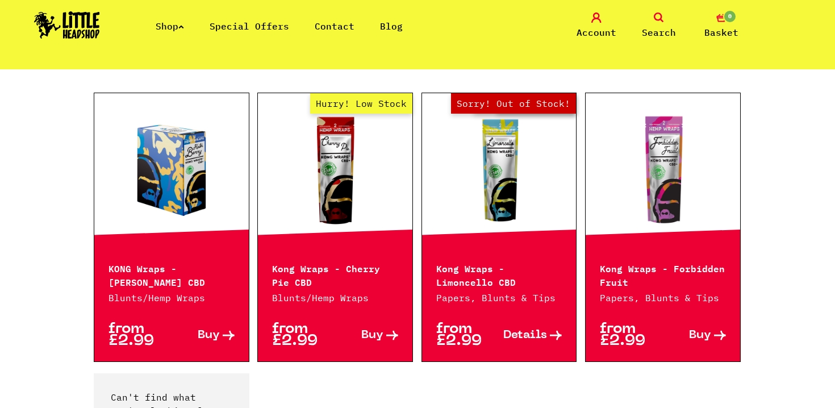
scroll to position [567, 0]
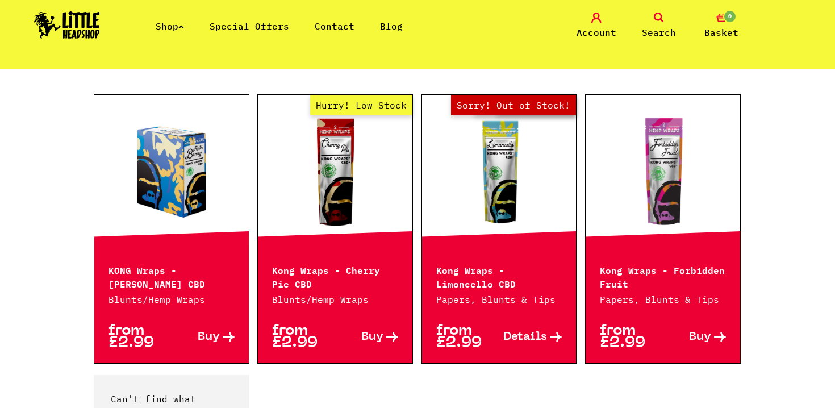
click at [186, 295] on p "Blunts/Hemp Wraps" at bounding box center [171, 299] width 126 height 14
click at [140, 345] on p "from £2.99" at bounding box center [139, 337] width 63 height 24
click at [196, 296] on p "Blunts/Hemp Wraps" at bounding box center [171, 299] width 126 height 14
click at [174, 276] on p "KONG Wraps - [PERSON_NAME] CBD" at bounding box center [171, 275] width 126 height 27
click at [212, 336] on span "Buy" at bounding box center [209, 337] width 22 height 12
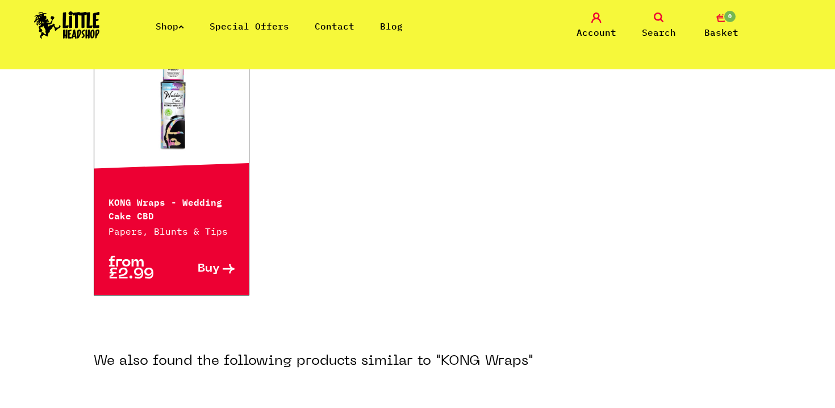
scroll to position [245, 0]
click at [211, 170] on div "Hurry! Low Stock" at bounding box center [171, 103] width 154 height 153
click at [174, 123] on link "Hurry! Low Stock" at bounding box center [171, 104] width 154 height 114
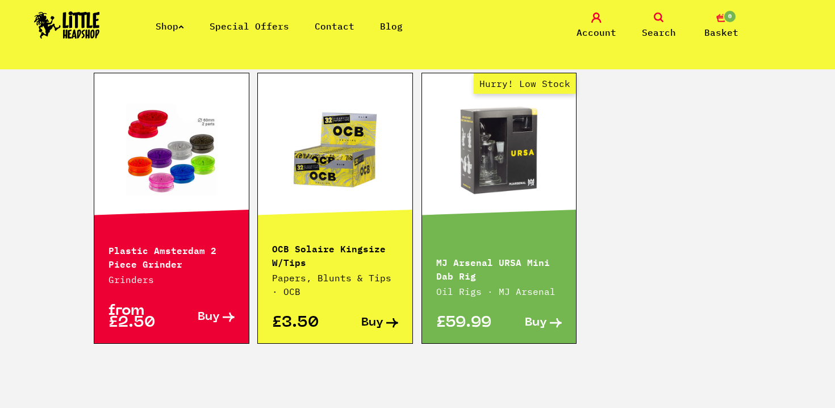
scroll to position [703, 0]
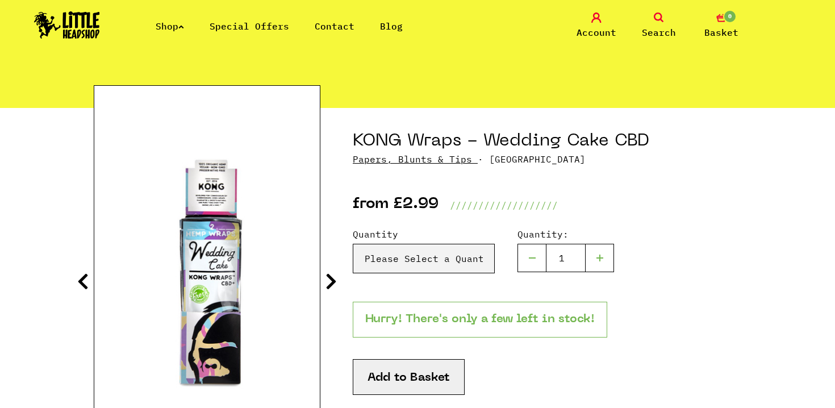
scroll to position [77, 0]
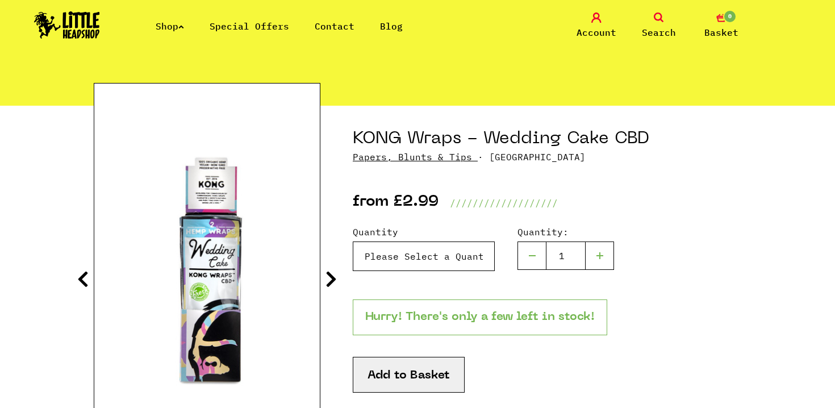
click at [431, 261] on select "Please Select a Quantity X 1 - £2.99 X 2 - £4.99" at bounding box center [424, 256] width 142 height 30
select select "1103"
click at [353, 241] on select "Please Select a Quantity X 1 - £2.99 X 2 - £4.99" at bounding box center [424, 256] width 142 height 30
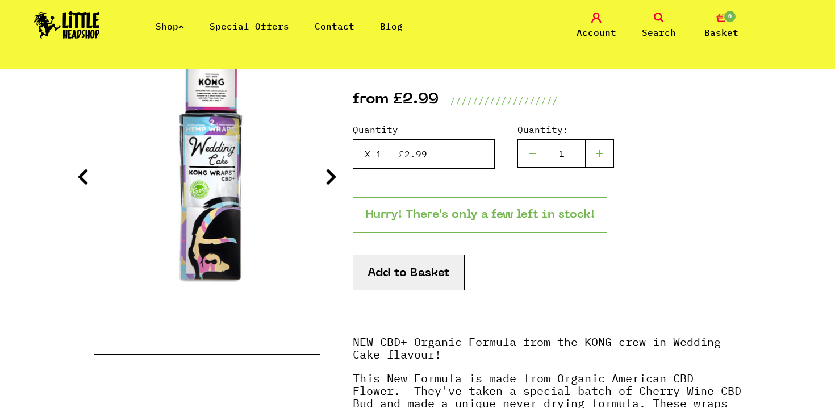
scroll to position [175, 0]
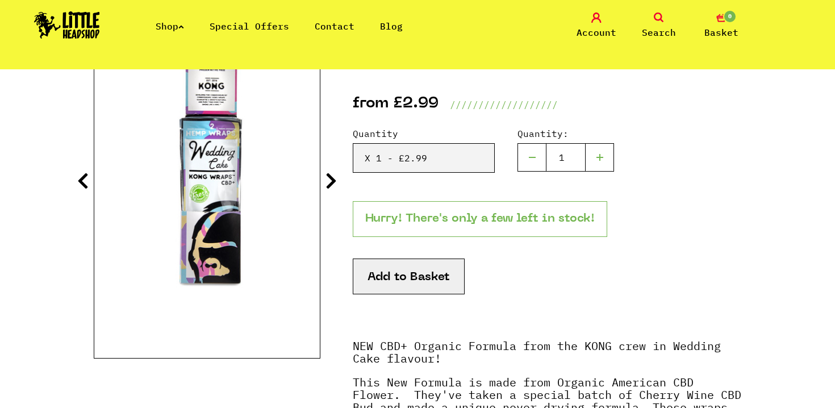
click at [399, 274] on button "Add to Basket" at bounding box center [409, 276] width 112 height 36
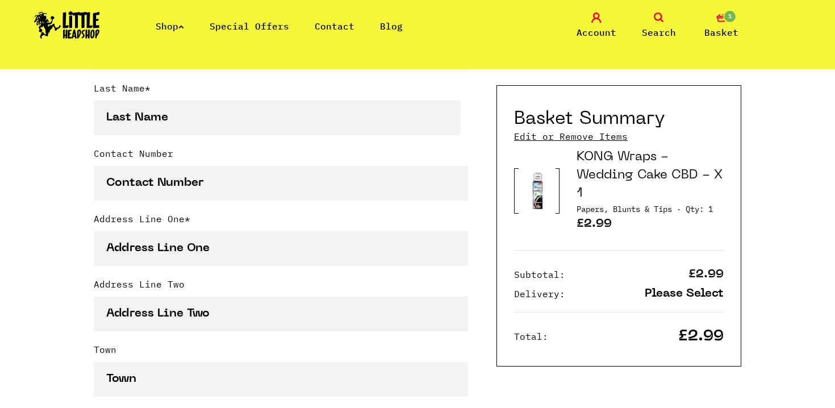
scroll to position [485, 0]
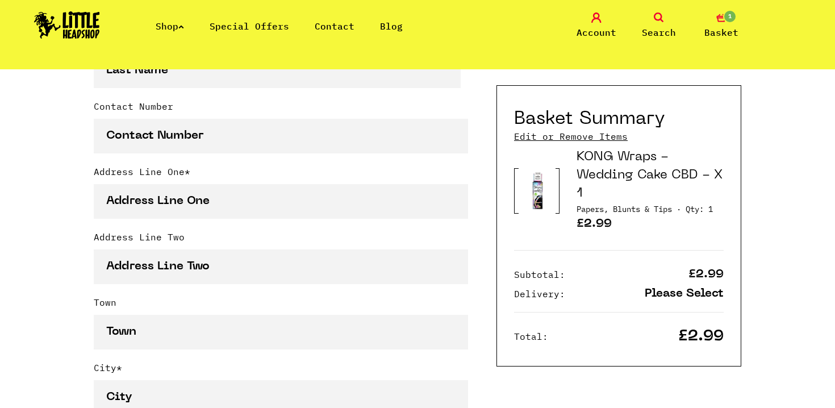
click at [595, 171] on link "KONG Wraps - Wedding Cake CBD - X 1" at bounding box center [649, 175] width 146 height 48
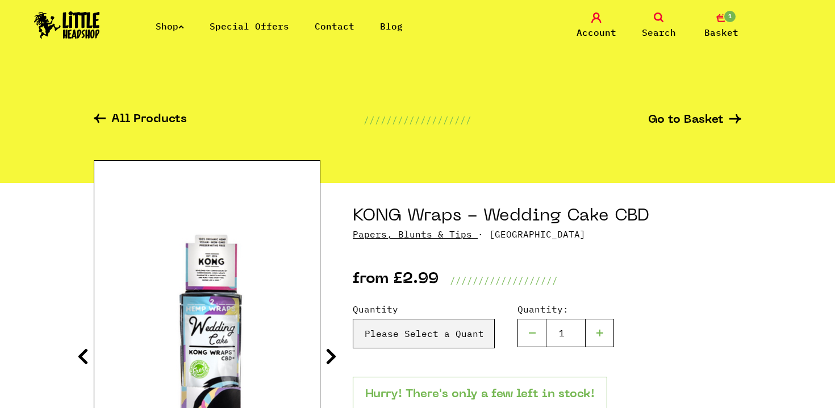
click at [430, 237] on link "Papers, Blunts & Tips" at bounding box center [412, 233] width 119 height 11
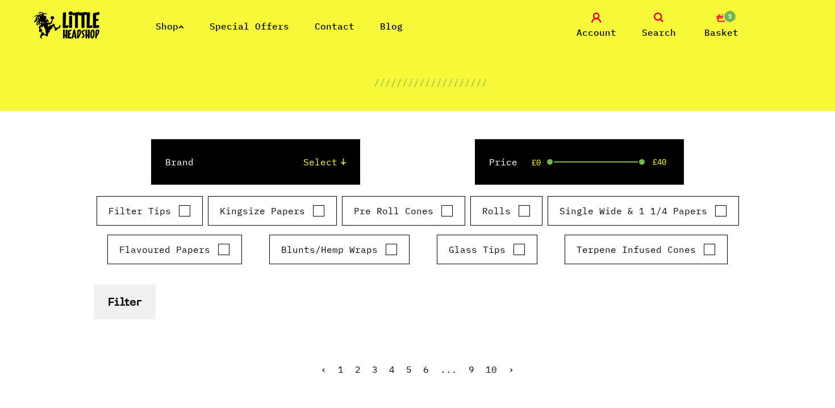
scroll to position [112, 0]
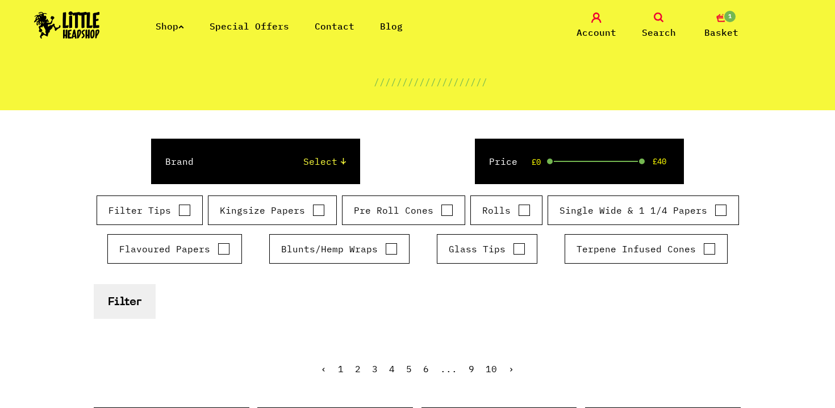
click at [385, 250] on input "Blunts/Hemp Wraps" at bounding box center [391, 248] width 12 height 11
checkbox input "true"
click at [107, 307] on button "Filter" at bounding box center [125, 301] width 62 height 35
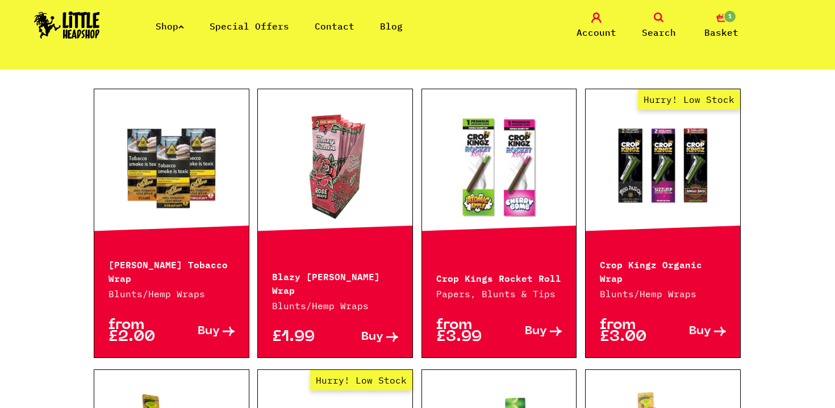
scroll to position [433, 0]
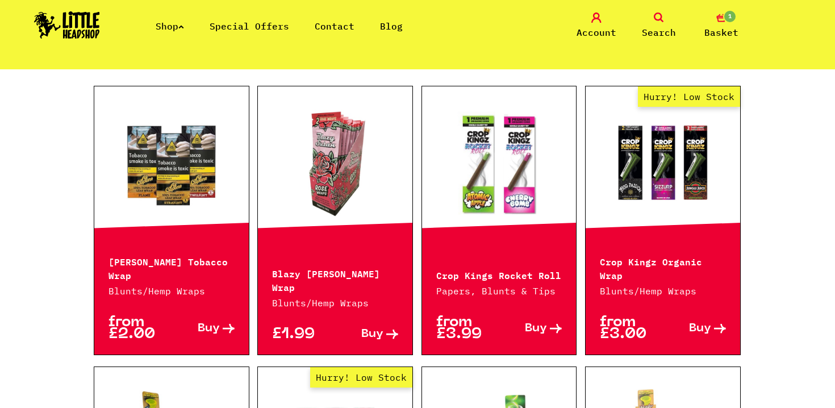
click at [321, 208] on link at bounding box center [335, 163] width 154 height 114
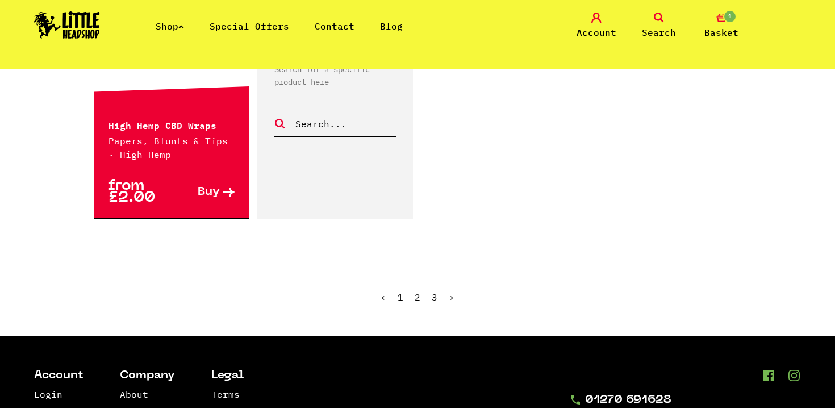
scroll to position [2041, 0]
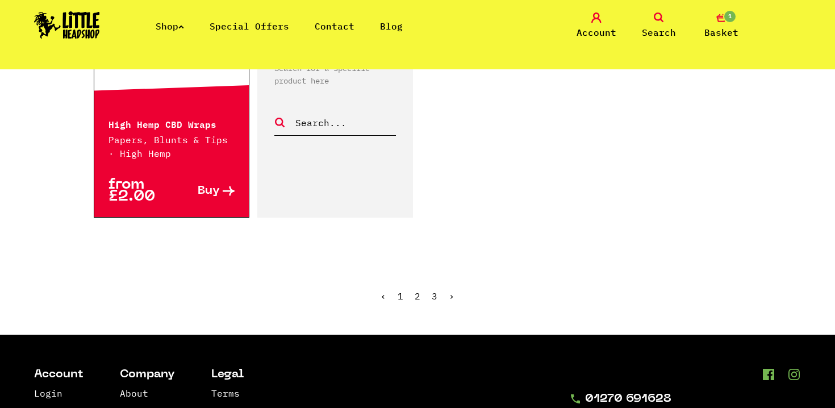
click at [412, 284] on ul "‹ 1 2 3 ›" at bounding box center [417, 304] width 647 height 49
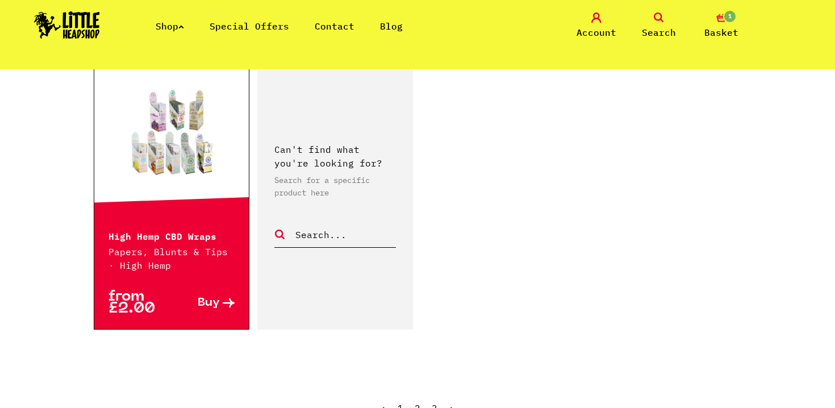
scroll to position [1891, 0]
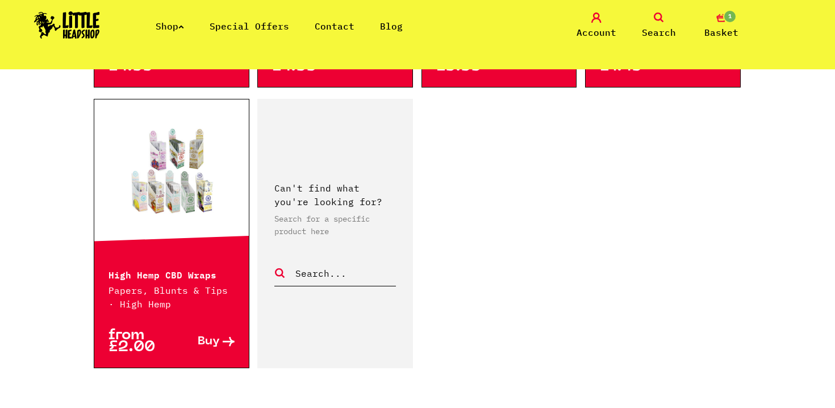
click at [192, 202] on link at bounding box center [171, 176] width 154 height 114
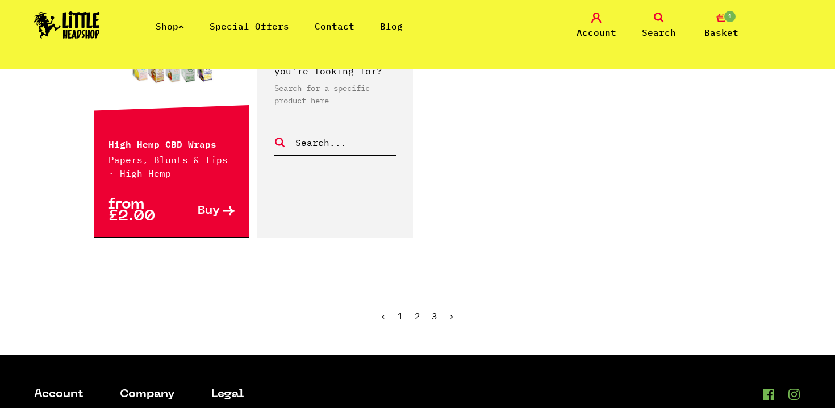
scroll to position [2032, 0]
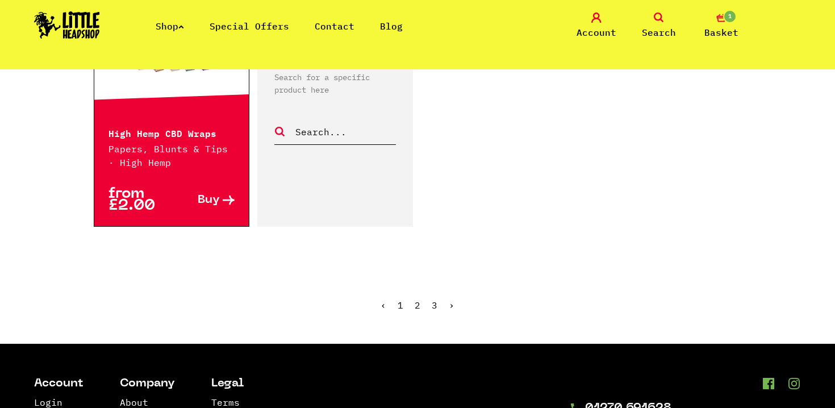
click at [416, 299] on link "2" at bounding box center [417, 304] width 6 height 11
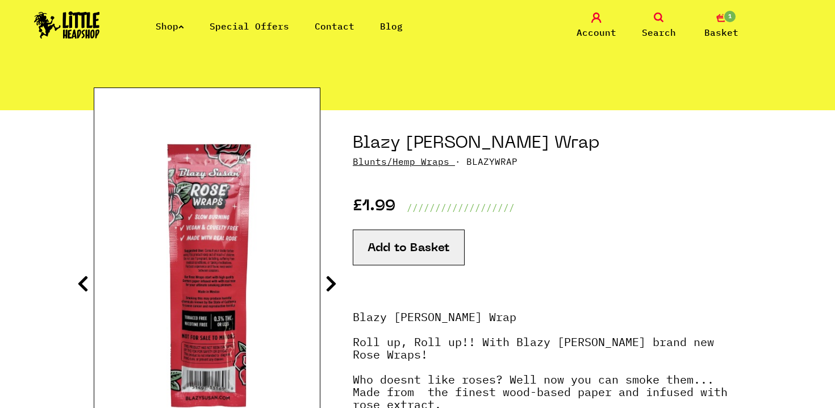
scroll to position [72, 0]
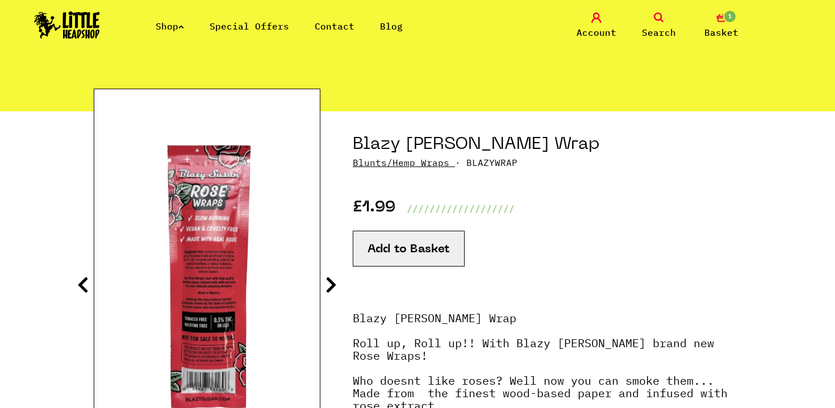
click at [424, 253] on button "Add to Basket" at bounding box center [409, 248] width 112 height 36
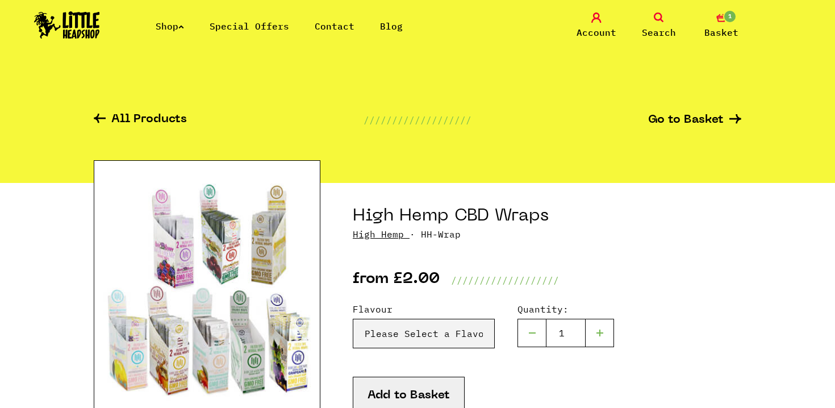
scroll to position [123, 0]
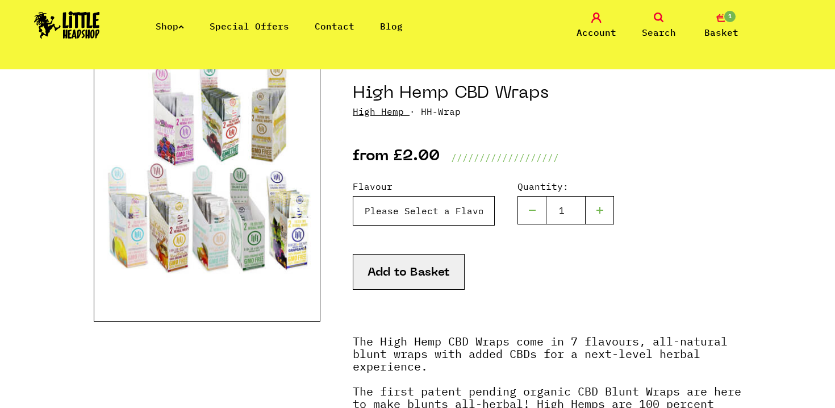
click at [404, 208] on select "Please Select a Flavour HydroLemonade - £2.00 Blazin Cherry - £2.00 Maui Mango …" at bounding box center [424, 211] width 142 height 30
click at [255, 123] on img at bounding box center [207, 179] width 227 height 284
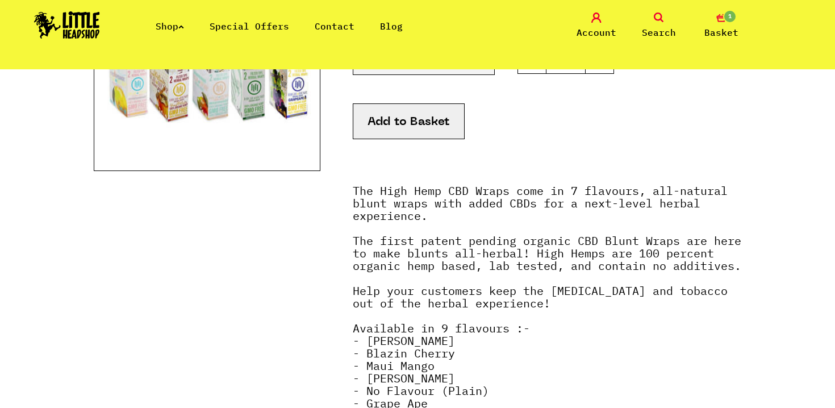
scroll to position [487, 0]
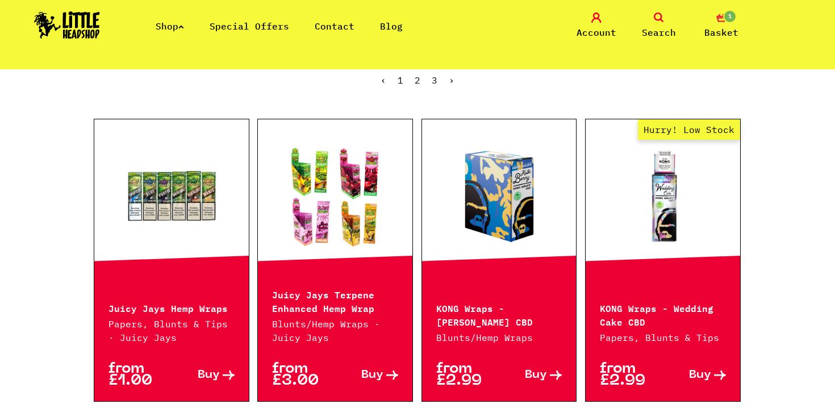
scroll to position [401, 0]
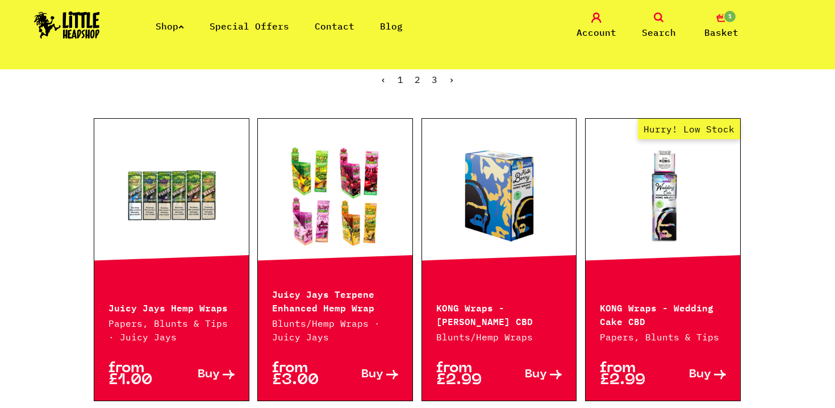
click at [667, 202] on link "Hurry! Low Stock" at bounding box center [662, 196] width 154 height 114
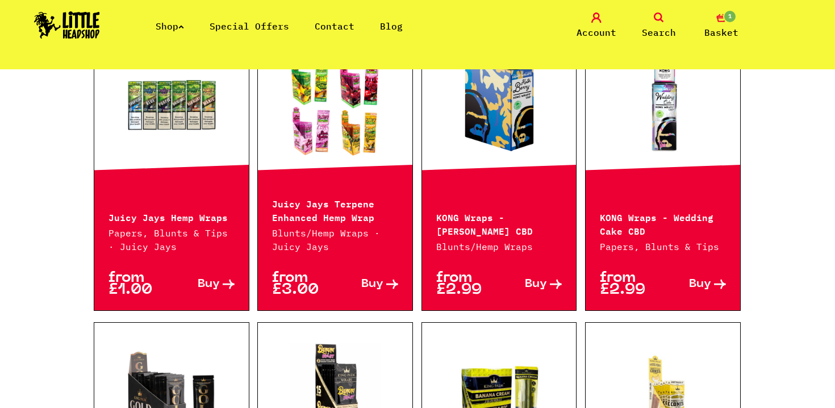
scroll to position [488, 0]
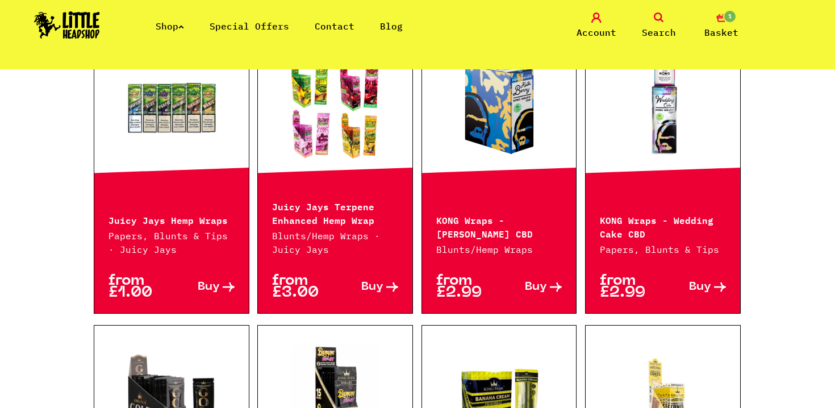
click at [186, 142] on link at bounding box center [171, 108] width 154 height 114
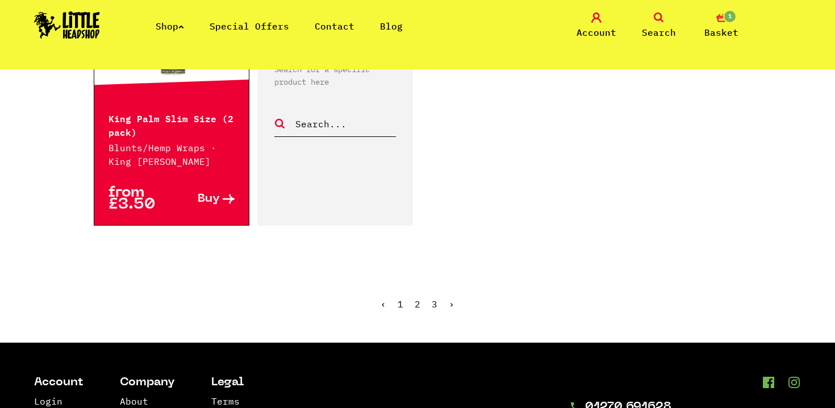
scroll to position [2074, 0]
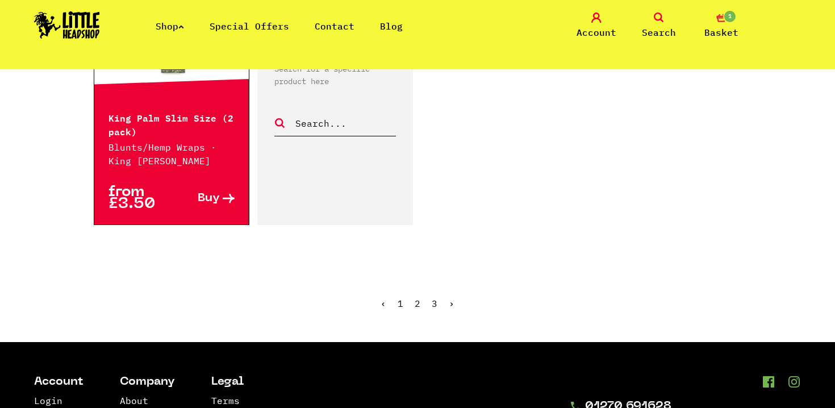
click at [432, 297] on link "3" at bounding box center [434, 302] width 6 height 11
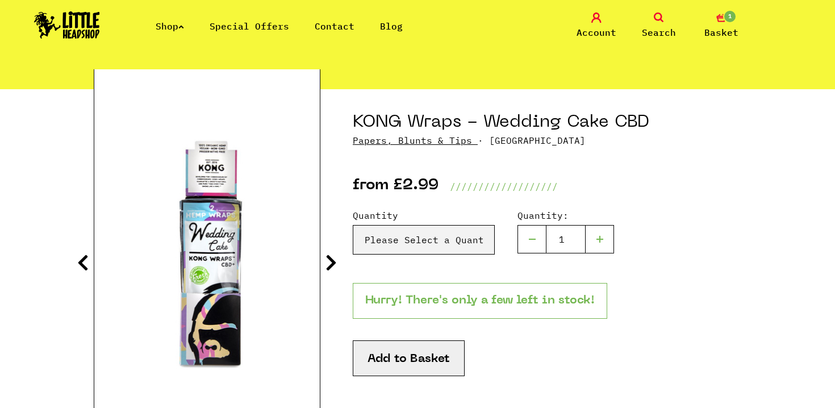
scroll to position [95, 0]
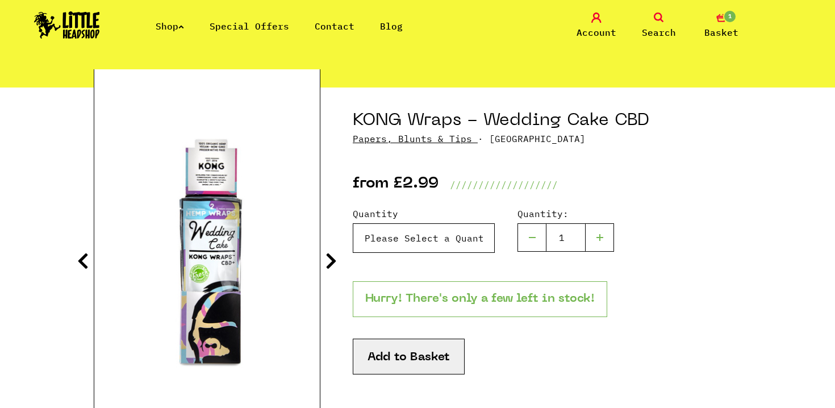
click at [388, 237] on select "Please Select a Quantity X 1 - £2.99 X 2 - £4.99" at bounding box center [424, 238] width 142 height 30
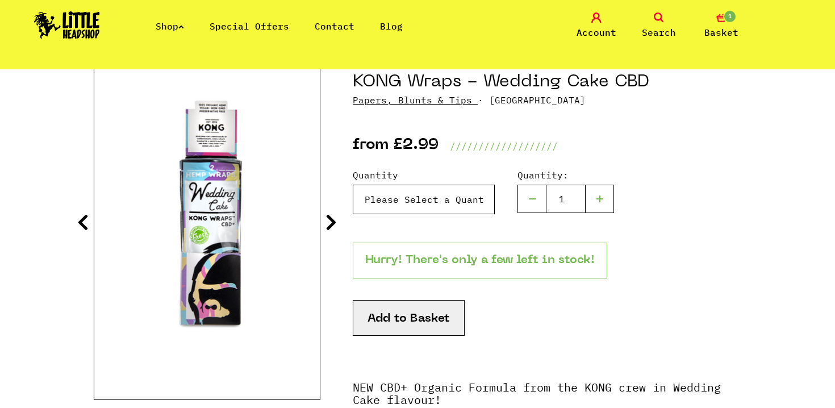
scroll to position [131, 0]
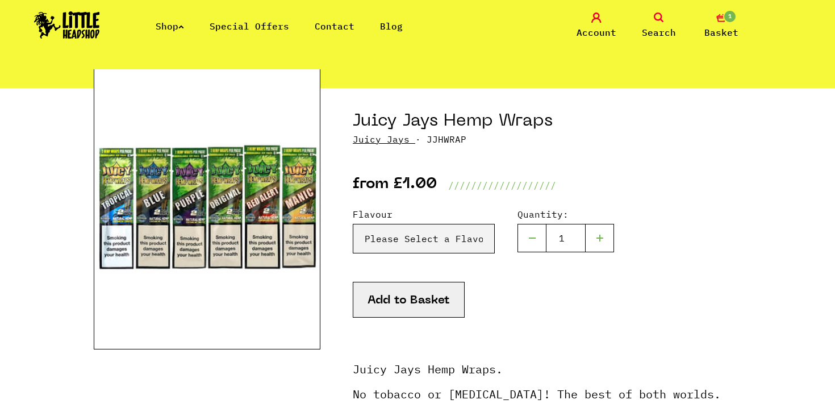
scroll to position [94, 0]
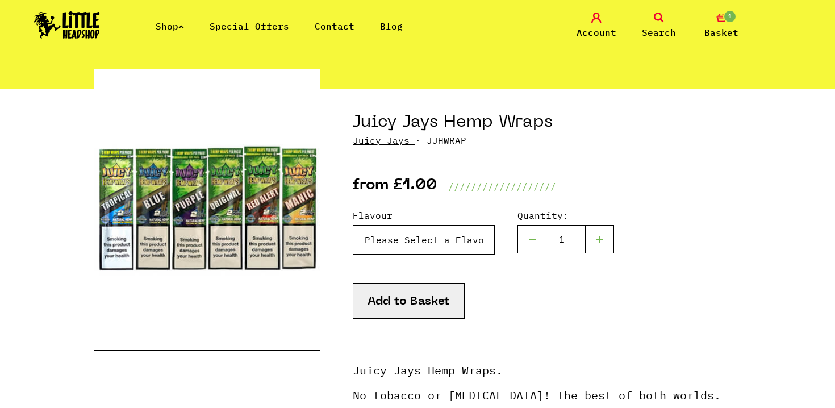
click at [403, 242] on select "Please Select a Flavour Red Alert - £1.00 Blue - £1.00 Natural - £1.00 Tropical…" at bounding box center [424, 240] width 142 height 30
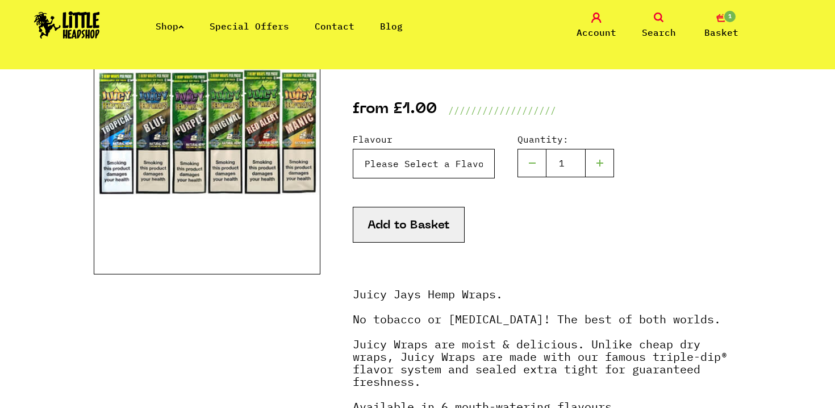
scroll to position [169, 0]
click at [438, 167] on select "Please Select a Flavour Red Alert - £1.00 Blue - £1.00 Natural - £1.00 Tropical…" at bounding box center [424, 164] width 142 height 30
select select "261"
click at [353, 149] on select "Please Select a Flavour Red Alert - £1.00 Blue - £1.00 Natural - £1.00 Tropical…" at bounding box center [424, 164] width 142 height 30
click at [411, 229] on button "Add to Basket" at bounding box center [409, 225] width 112 height 36
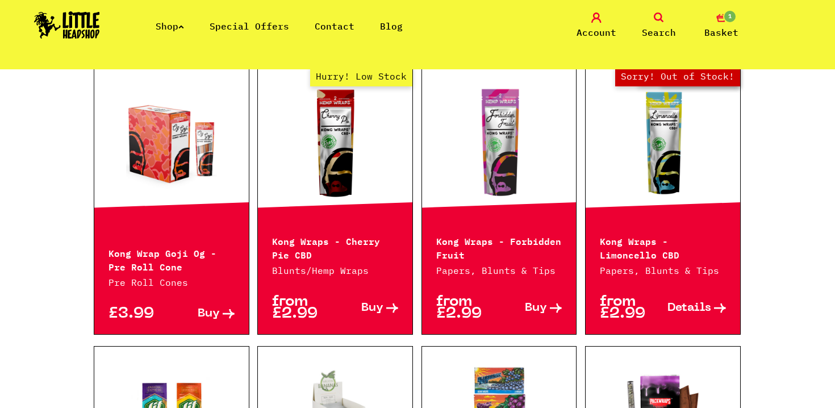
scroll to position [791, 0]
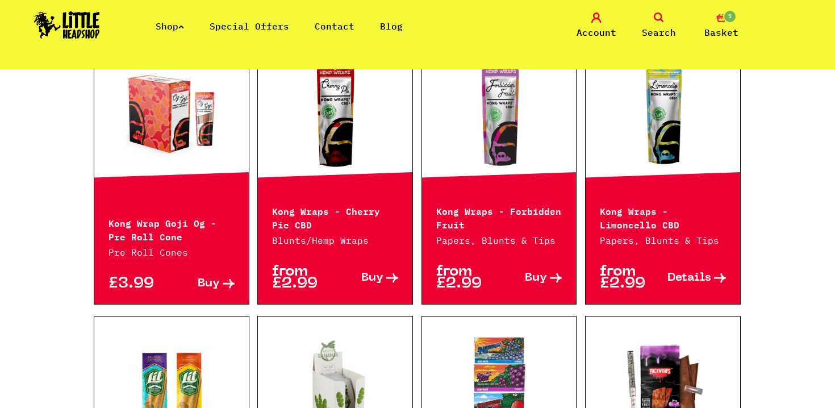
click at [325, 131] on link "Hurry! Low Stock" at bounding box center [335, 113] width 154 height 114
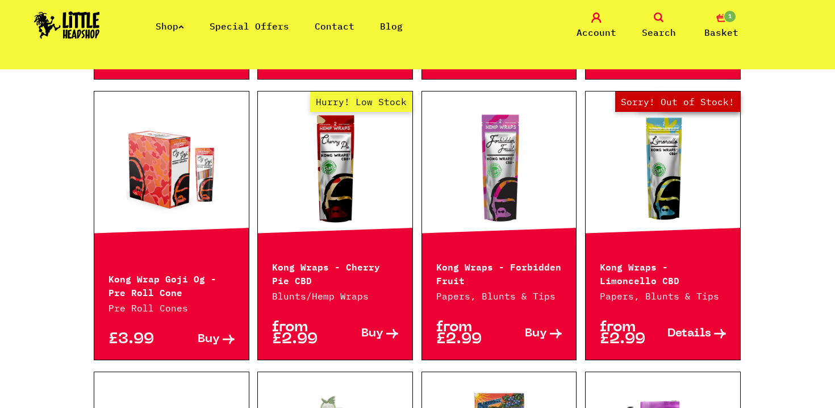
scroll to position [710, 0]
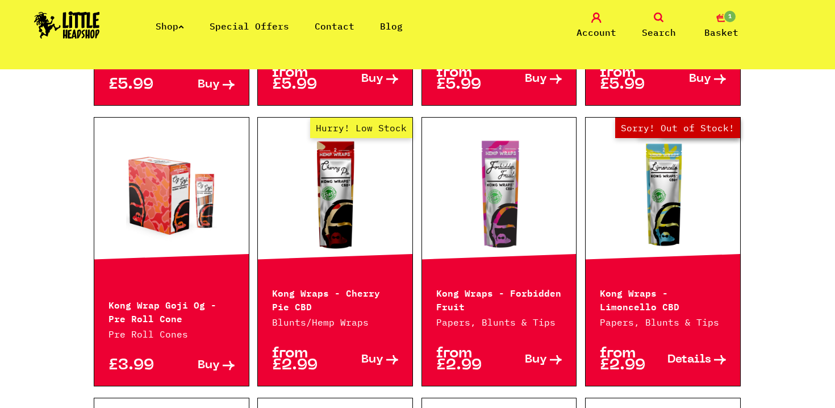
click at [491, 170] on link at bounding box center [499, 194] width 154 height 114
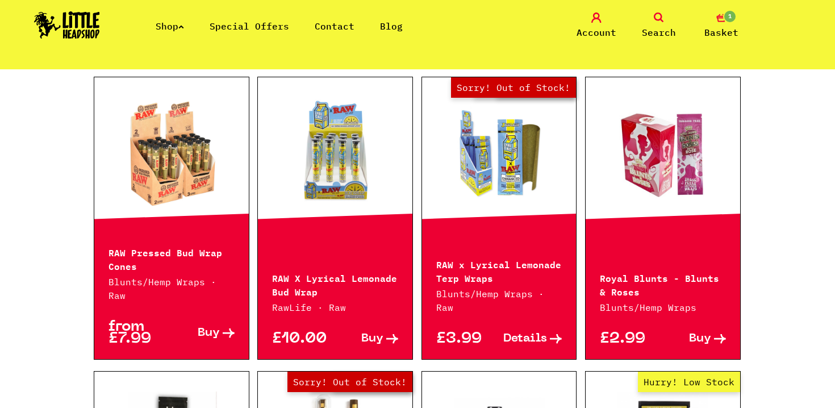
scroll to position [1310, 0]
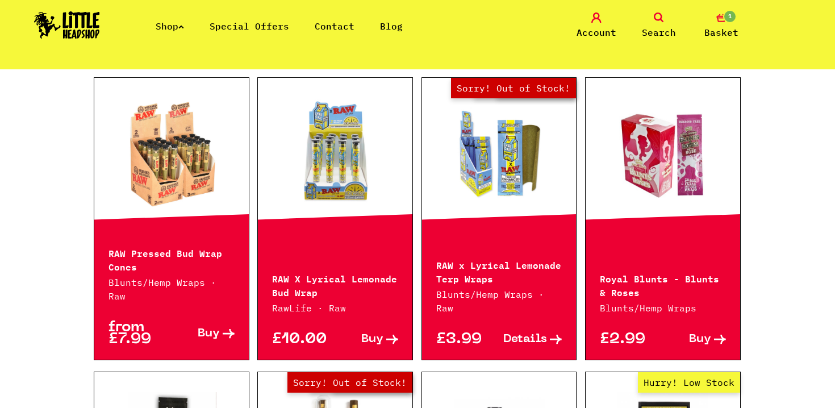
click at [157, 163] on link at bounding box center [171, 155] width 154 height 114
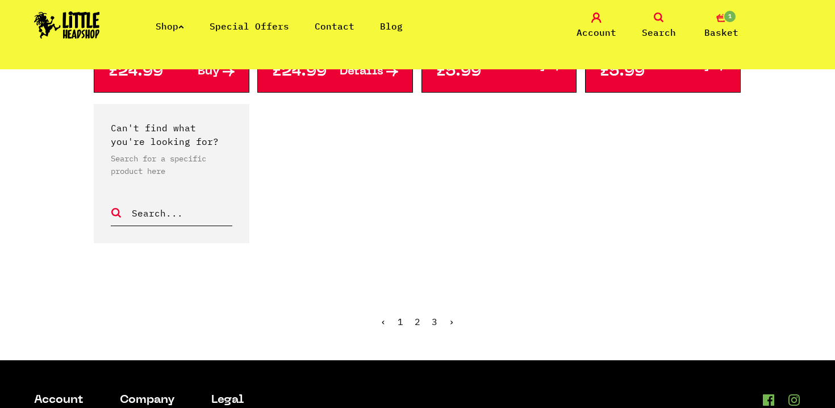
scroll to position [1862, 0]
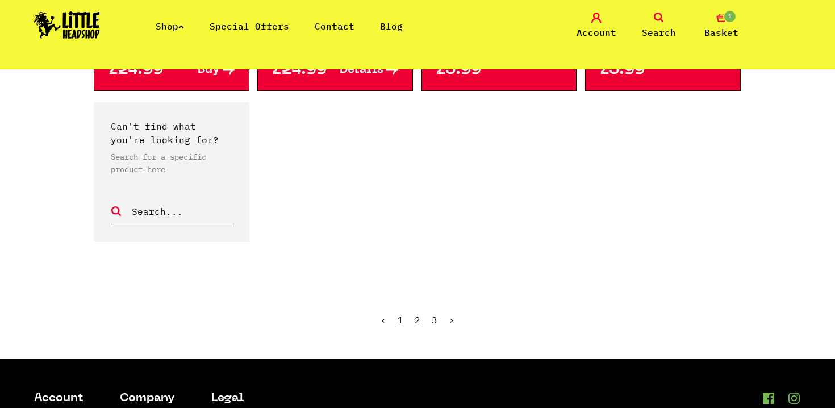
click at [451, 314] on span "›" at bounding box center [451, 319] width 6 height 11
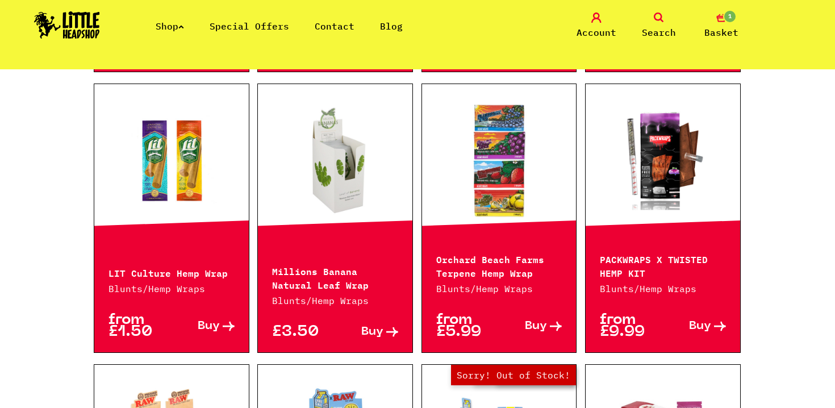
scroll to position [1078, 0]
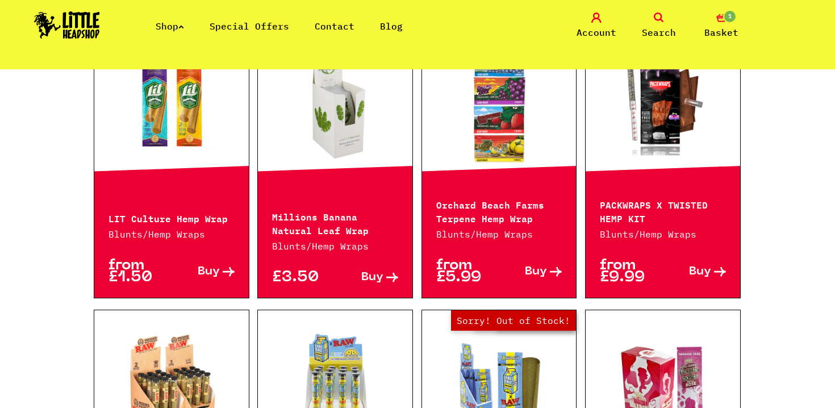
click at [351, 133] on link at bounding box center [335, 106] width 154 height 114
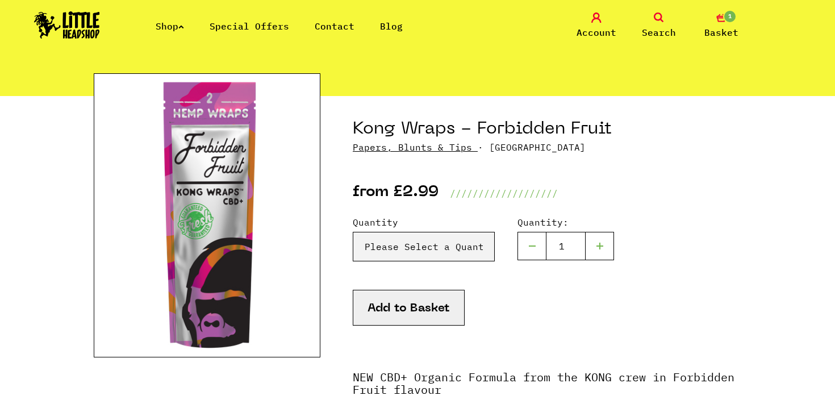
scroll to position [66, 0]
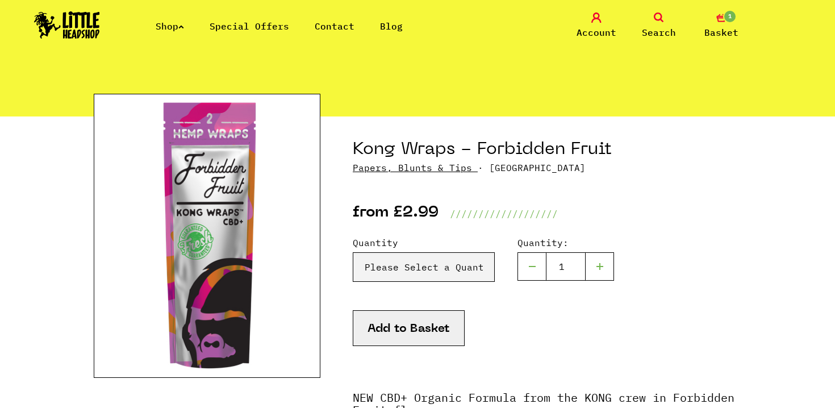
click at [725, 22] on span "1" at bounding box center [730, 17] width 14 height 14
click at [729, 24] on link "1 Basket" at bounding box center [721, 25] width 57 height 27
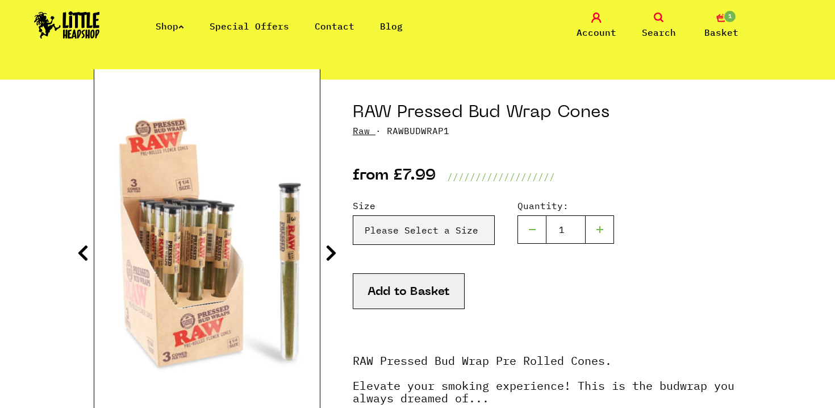
scroll to position [108, 0]
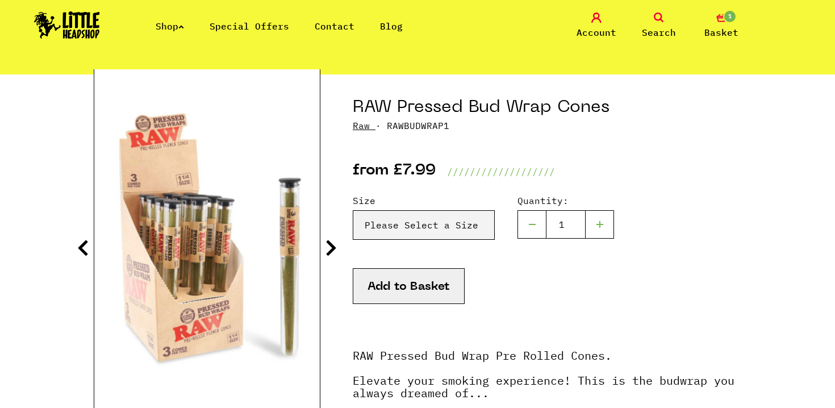
click at [330, 248] on icon at bounding box center [330, 247] width 11 height 18
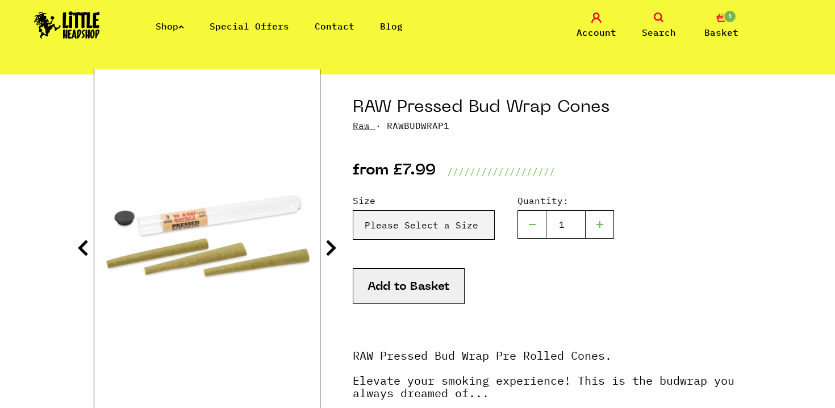
click at [330, 248] on icon at bounding box center [330, 247] width 11 height 18
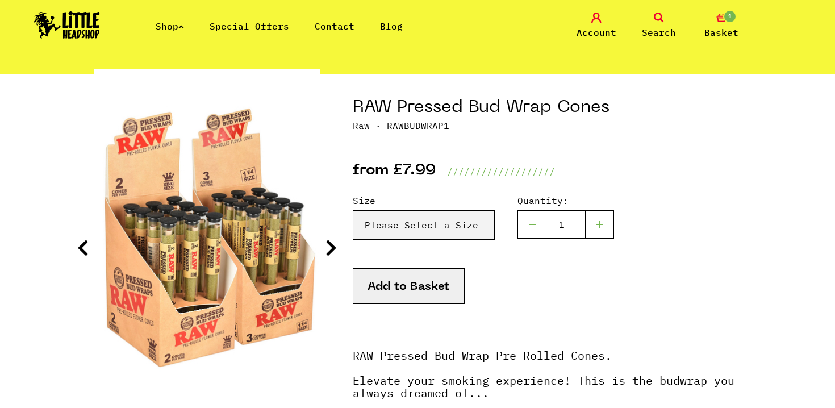
click at [330, 248] on icon at bounding box center [330, 247] width 11 height 18
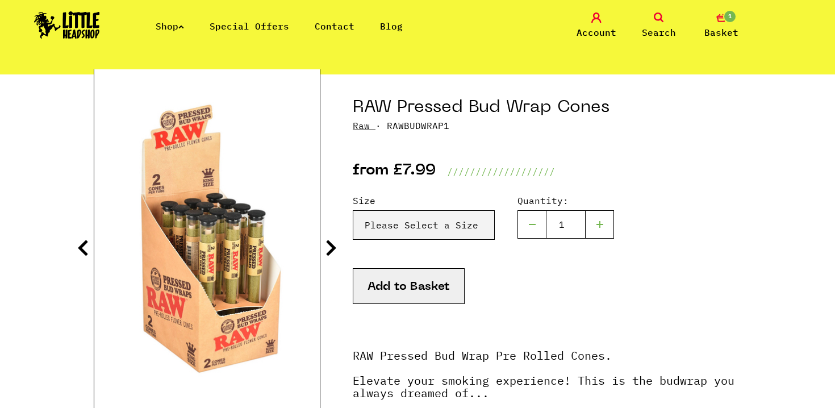
click at [330, 248] on icon at bounding box center [330, 247] width 11 height 18
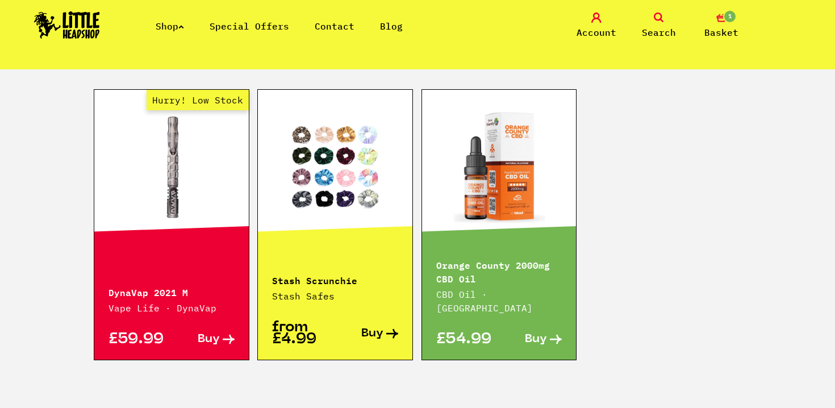
scroll to position [770, 0]
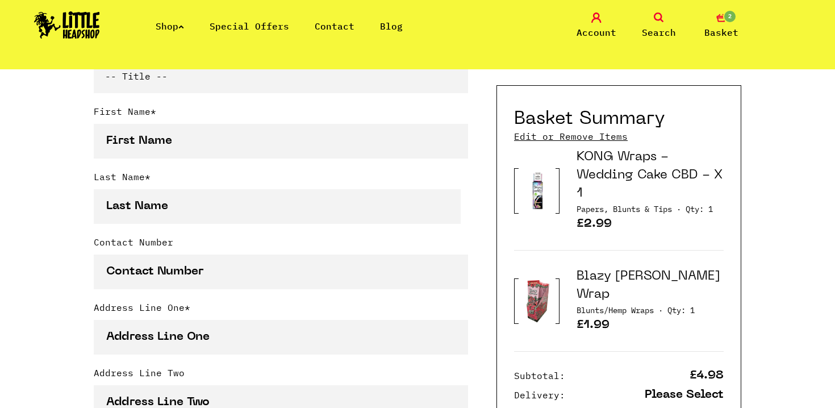
scroll to position [342, 0]
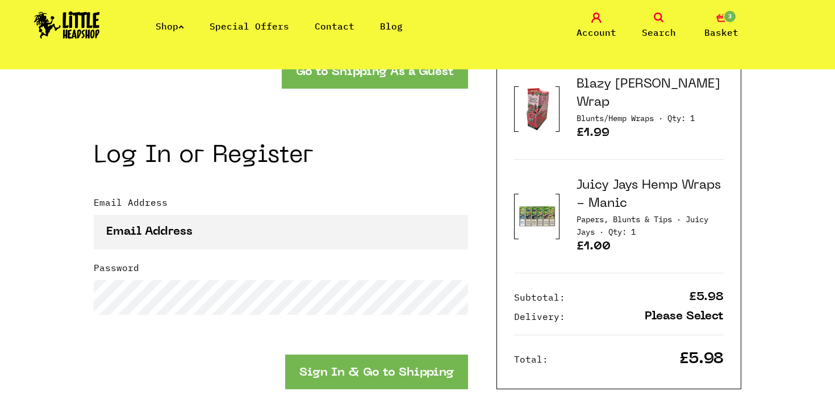
scroll to position [1281, 0]
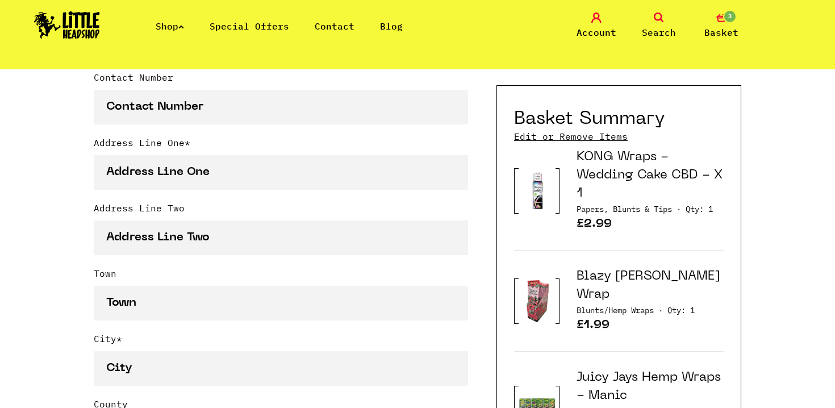
scroll to position [516, 0]
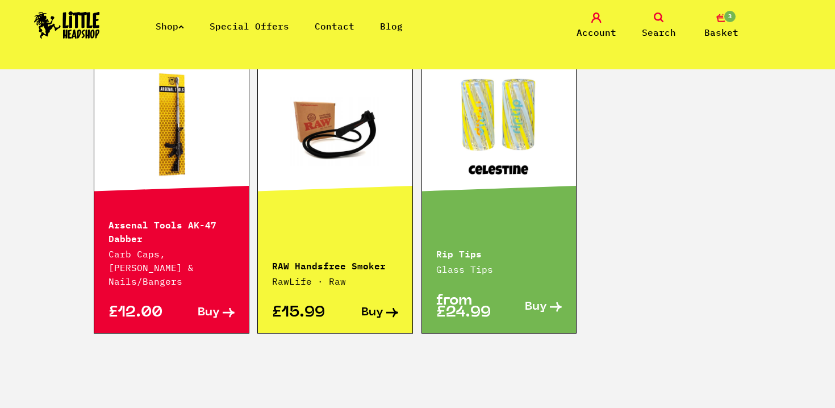
scroll to position [772, 0]
